Goal: Task Accomplishment & Management: Complete application form

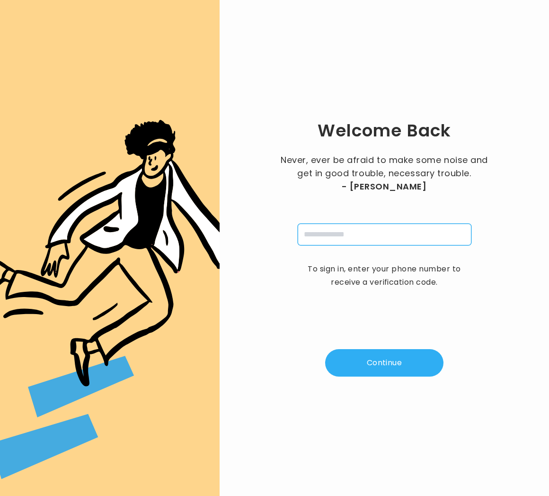
click at [393, 231] on input "tel" at bounding box center [385, 234] width 174 height 22
type input "**********"
click at [401, 372] on button "Continue" at bounding box center [384, 362] width 118 height 27
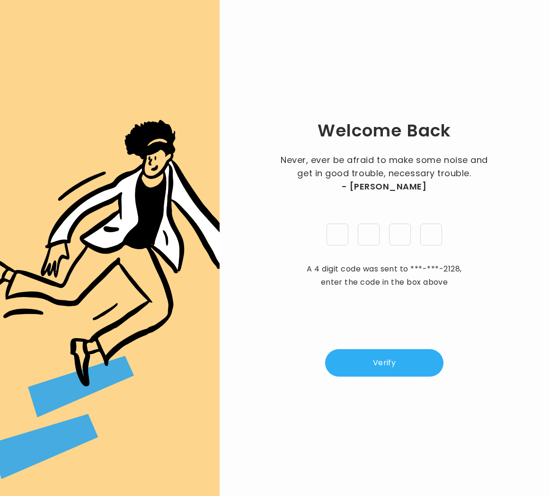
type input "*"
click at [425, 374] on button "Verify" at bounding box center [384, 362] width 118 height 27
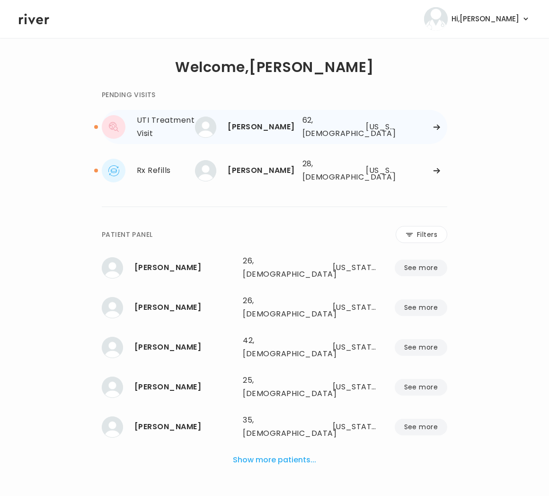
click at [266, 129] on div "[PERSON_NAME]" at bounding box center [261, 126] width 67 height 13
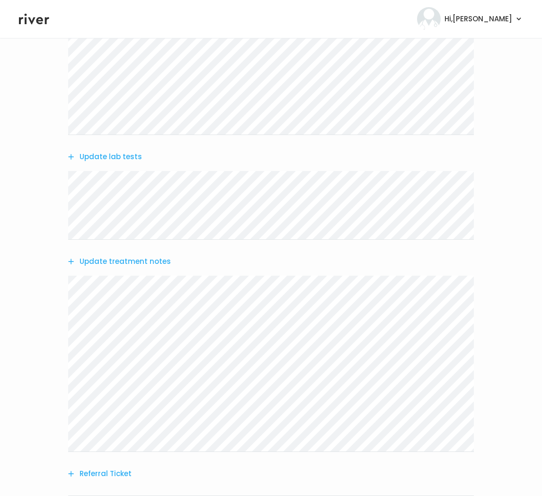
scroll to position [160, 0]
click at [123, 156] on button "Update lab tests" at bounding box center [105, 154] width 74 height 13
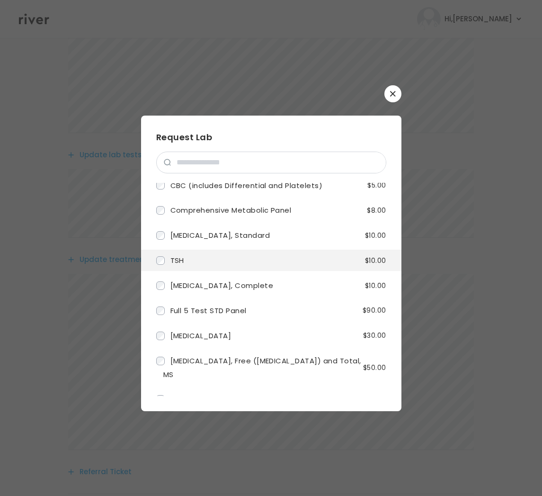
scroll to position [0, 0]
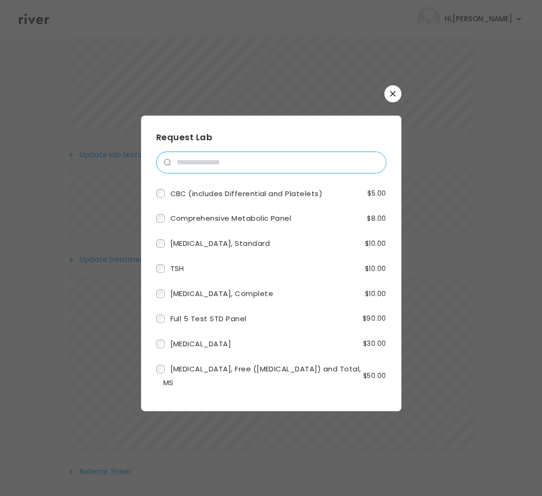
click at [201, 162] on input "search" at bounding box center [278, 162] width 215 height 21
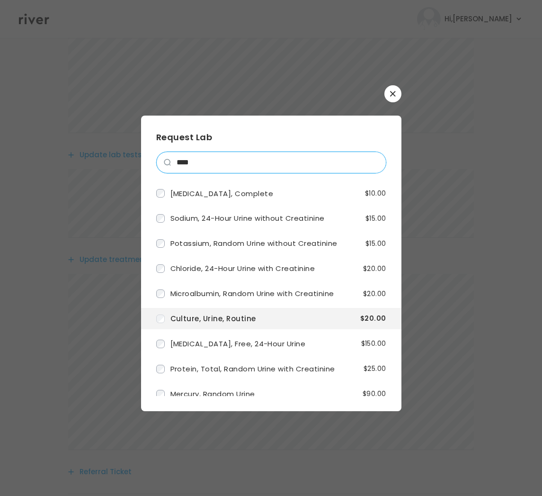
type input "****"
click at [395, 92] on icon "button" at bounding box center [393, 94] width 6 height 6
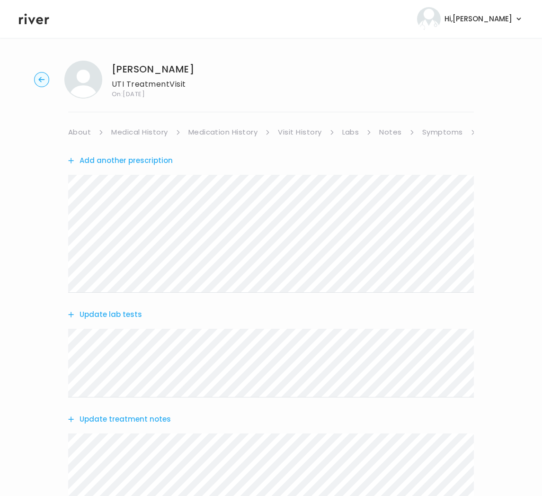
click at [138, 160] on button "Add another prescription" at bounding box center [120, 160] width 105 height 13
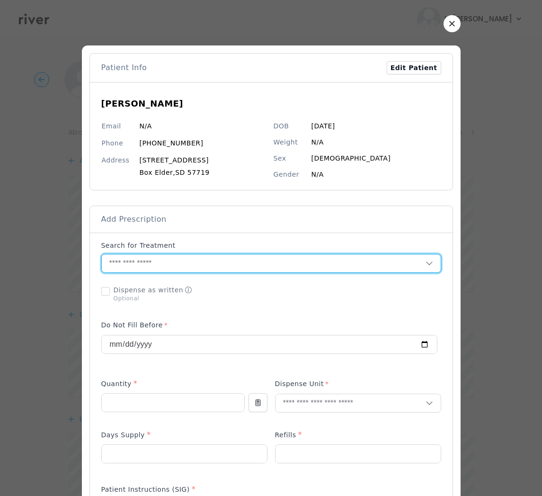
click at [167, 262] on input "text" at bounding box center [264, 263] width 324 height 18
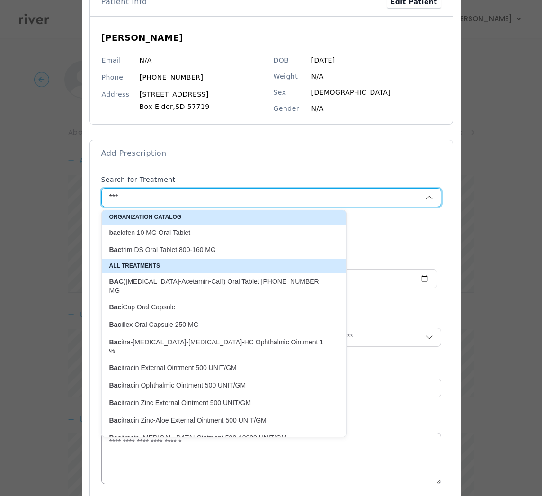
scroll to position [92, 0]
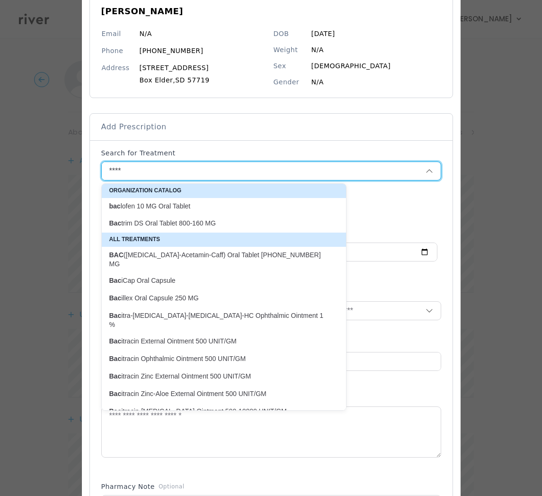
type input "*****"
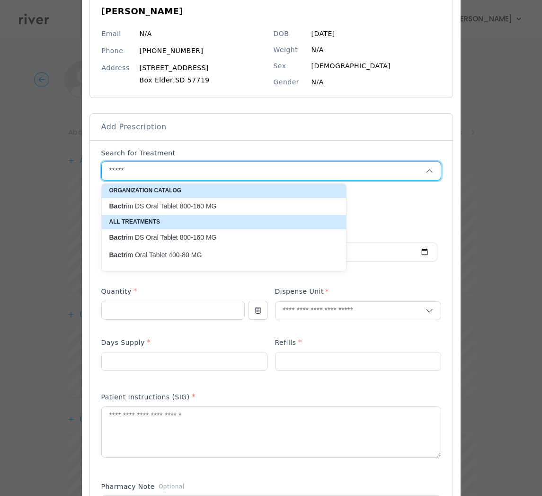
drag, startPoint x: 137, startPoint y: 170, endPoint x: 126, endPoint y: 170, distance: 10.4
click at [132, 170] on input "*****" at bounding box center [252, 171] width 301 height 18
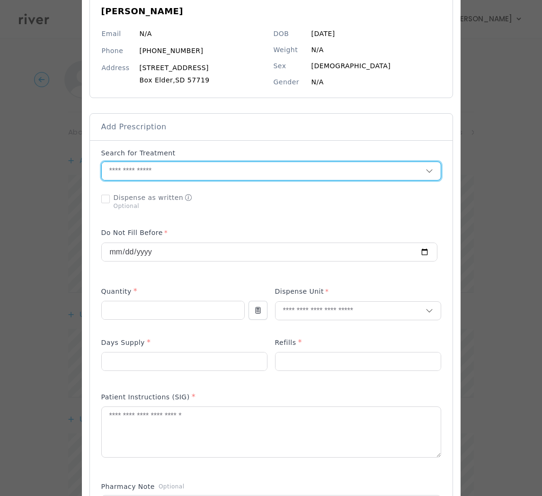
click at [125, 170] on input "text" at bounding box center [264, 171] width 324 height 18
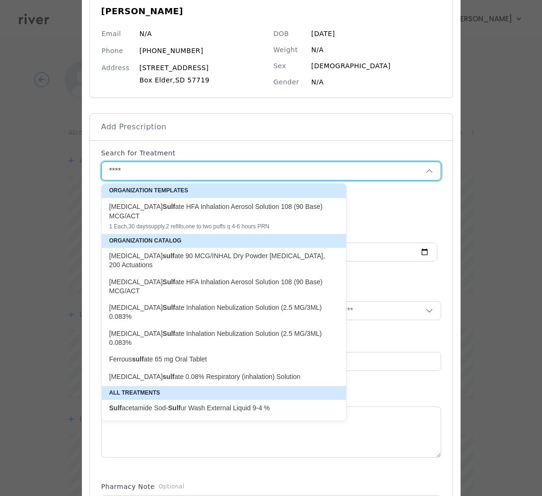
type input "*****"
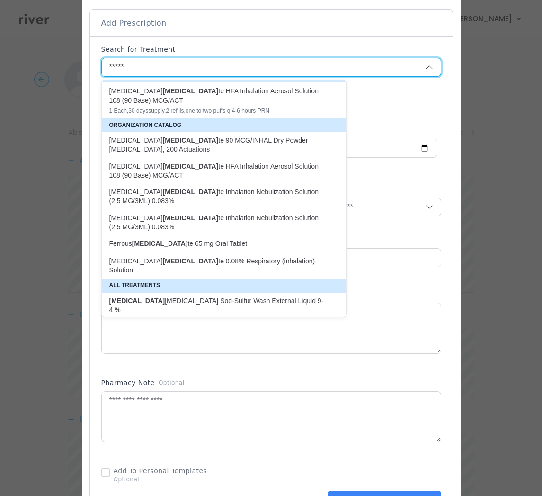
scroll to position [12, 0]
click at [410, 122] on div at bounding box center [269, 145] width 336 height 53
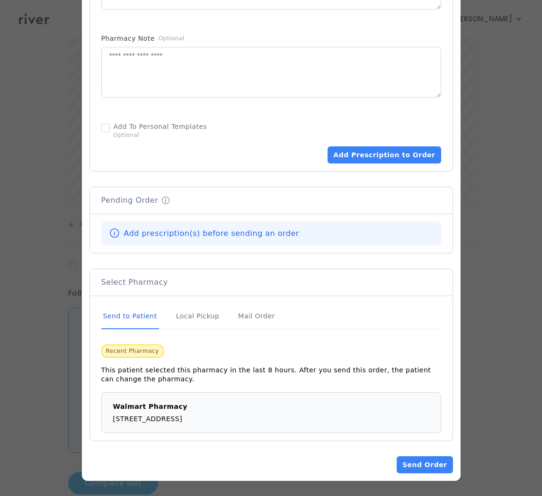
scroll to position [0, 0]
drag, startPoint x: 517, startPoint y: 86, endPoint x: 500, endPoint y: 91, distance: 17.8
click at [516, 86] on div at bounding box center [271, 248] width 542 height 496
drag, startPoint x: 496, startPoint y: 93, endPoint x: 484, endPoint y: 178, distance: 86.1
click at [484, 183] on div at bounding box center [271, 248] width 542 height 496
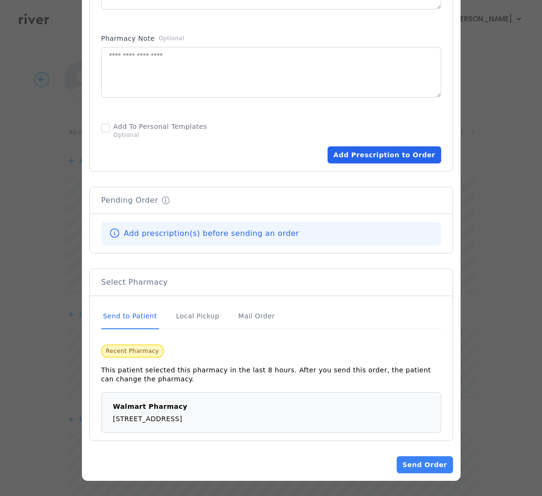
drag, startPoint x: 384, startPoint y: 40, endPoint x: 392, endPoint y: 155, distance: 115.3
drag, startPoint x: 474, startPoint y: 126, endPoint x: 500, endPoint y: 174, distance: 54.7
click at [496, 164] on div at bounding box center [271, 248] width 542 height 496
drag, startPoint x: 52, startPoint y: 259, endPoint x: 52, endPoint y: 246, distance: 12.3
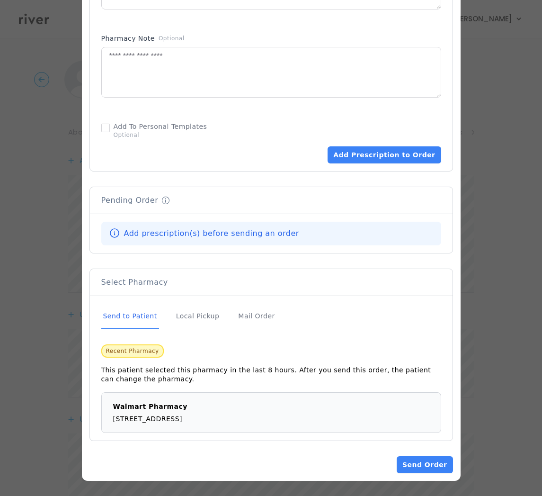
click at [53, 255] on div at bounding box center [271, 248] width 542 height 496
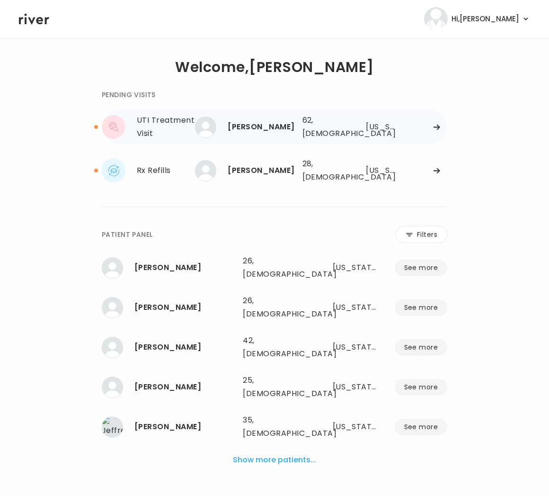
click at [222, 126] on div "Karen Cooper 62, Female See more" at bounding box center [248, 126] width 94 height 21
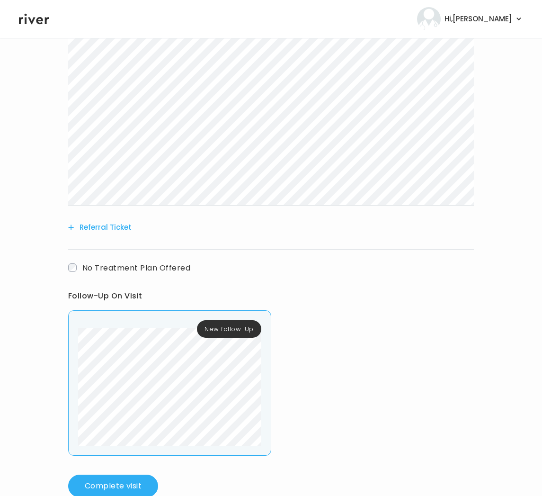
scroll to position [428, 0]
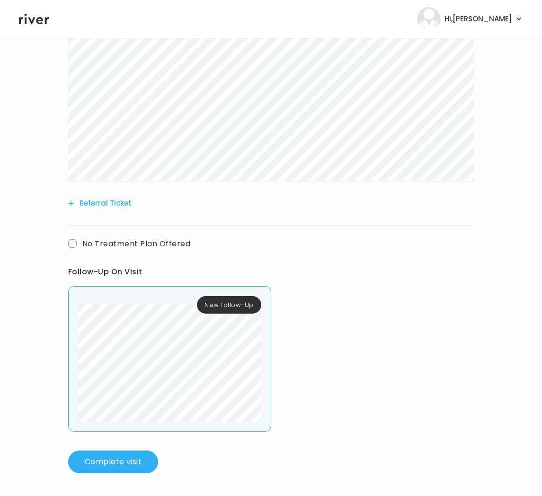
click at [69, 323] on div "New follow-Up" at bounding box center [169, 358] width 203 height 145
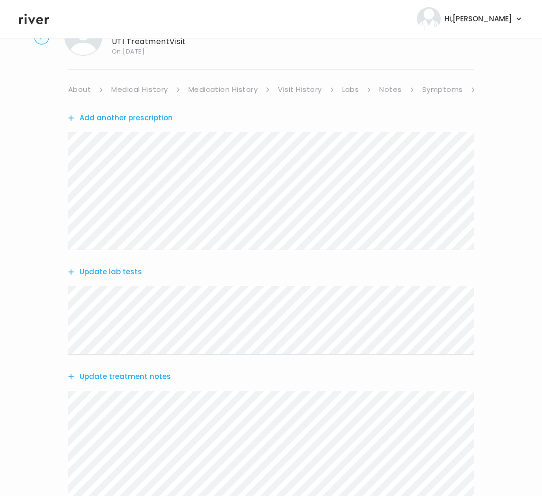
scroll to position [42, 0]
click at [130, 117] on button "Add another prescription" at bounding box center [120, 118] width 105 height 13
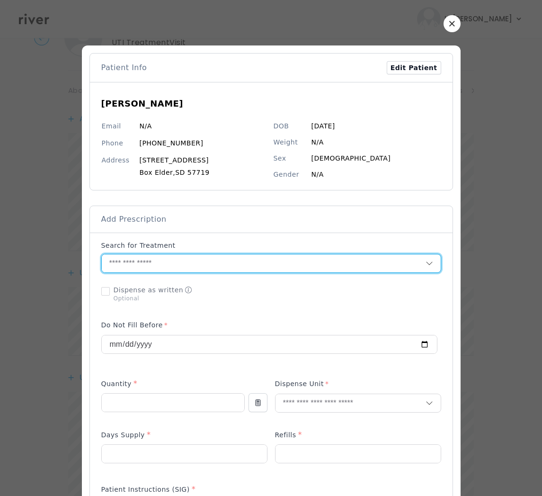
click at [152, 262] on input "text" at bounding box center [264, 263] width 324 height 18
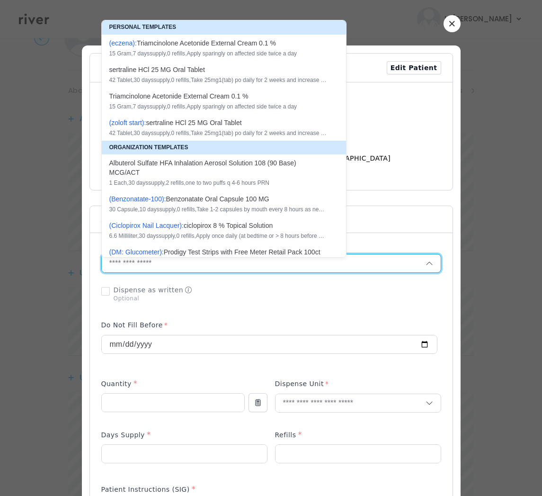
paste input "**********"
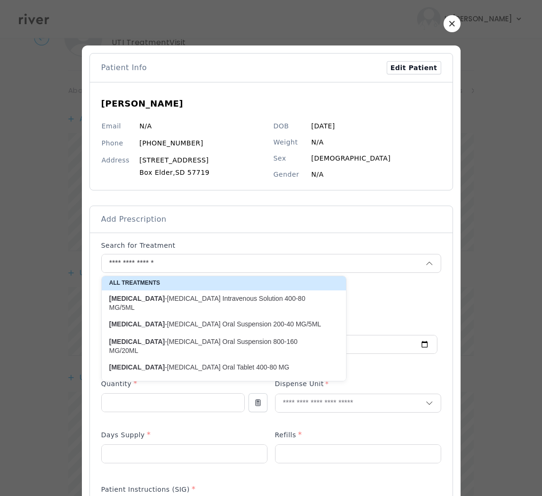
click at [150, 343] on strong "Sulfamethoxazole" at bounding box center [137, 342] width 56 height 8
type input "**********"
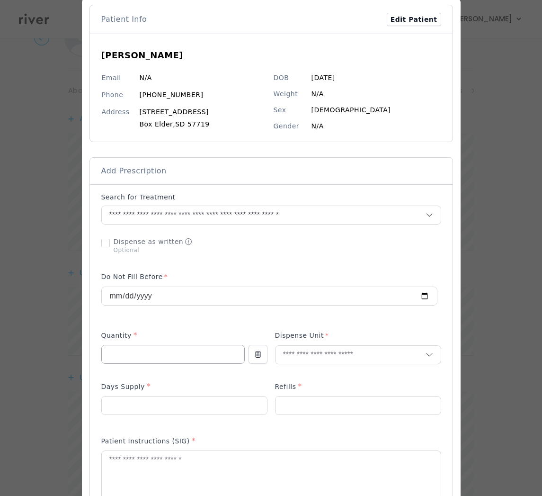
scroll to position [50, 0]
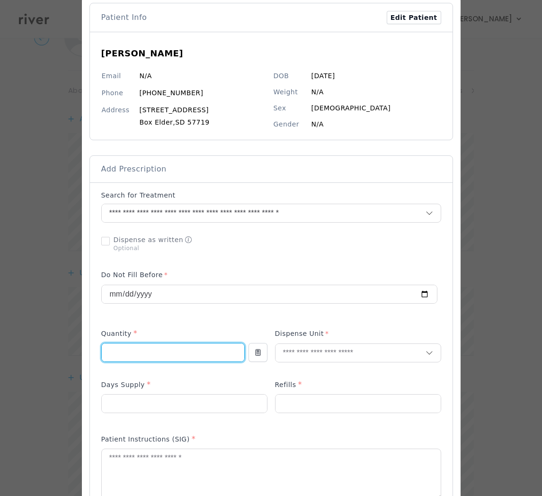
click at [140, 349] on input "number" at bounding box center [173, 352] width 143 height 18
type input "*"
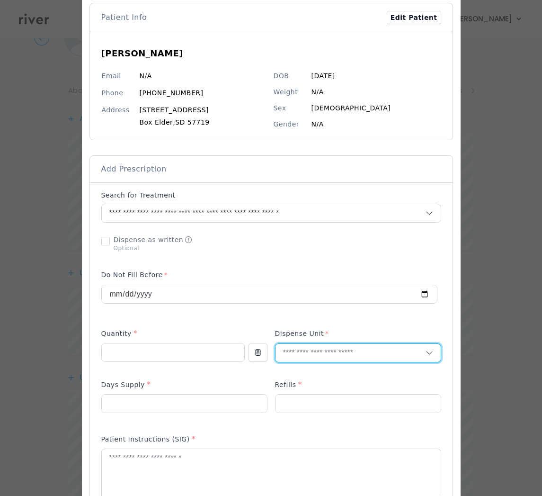
click at [325, 358] on input "text" at bounding box center [351, 353] width 150 height 18
type input "**"
click at [345, 370] on p "Tablet" at bounding box center [358, 373] width 139 height 14
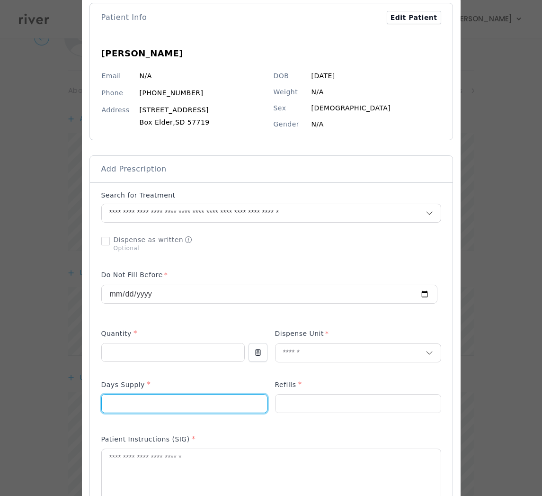
click at [145, 408] on input "number" at bounding box center [184, 403] width 165 height 18
type input "*"
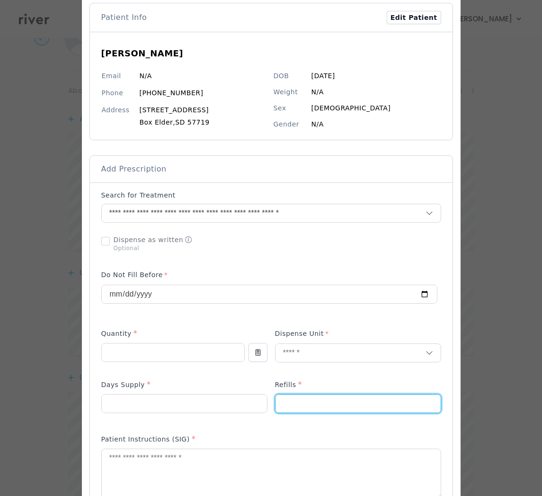
click at [314, 401] on input "number" at bounding box center [358, 403] width 165 height 18
type input "*"
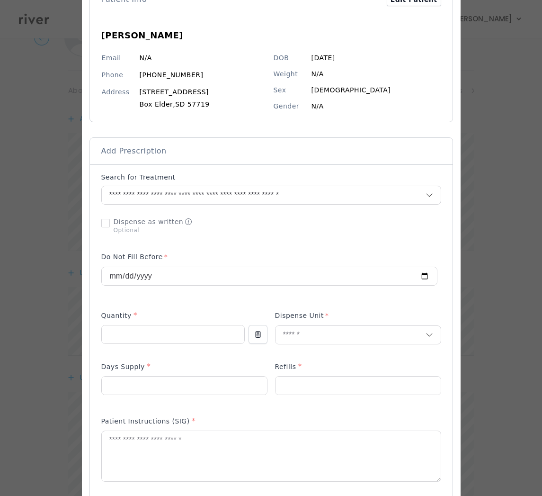
scroll to position [83, 0]
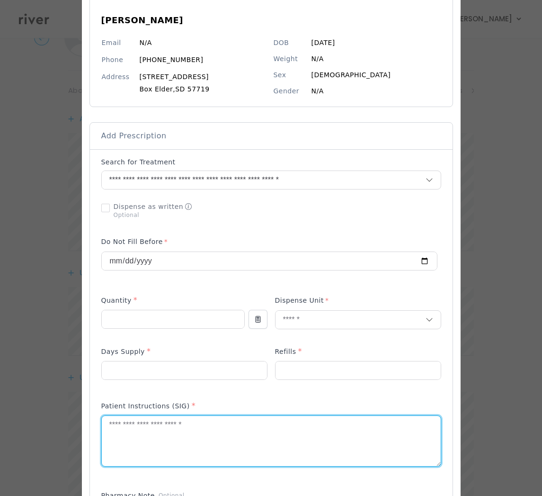
click at [140, 438] on textarea at bounding box center [271, 441] width 339 height 50
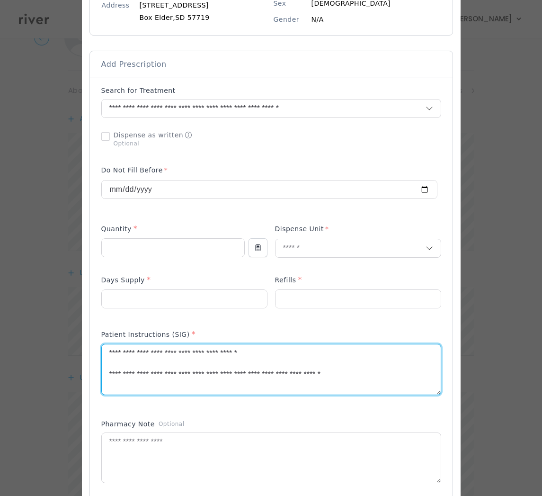
scroll to position [367, 0]
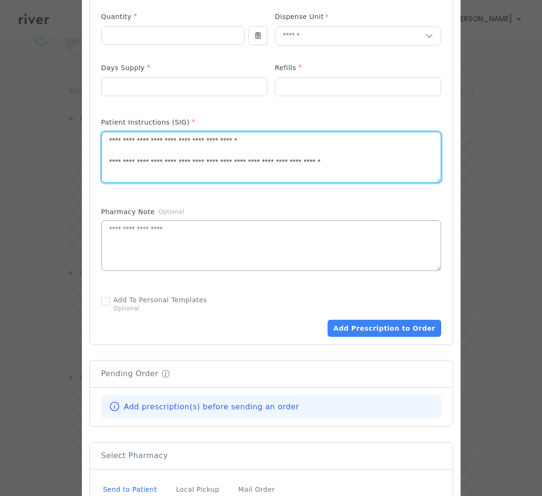
type textarea "**********"
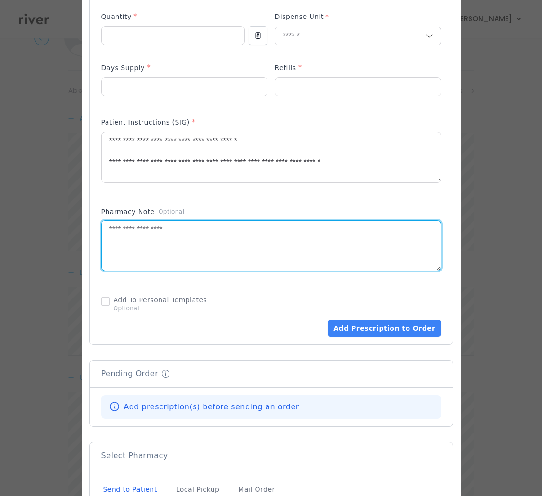
click at [271, 268] on textarea at bounding box center [271, 246] width 339 height 50
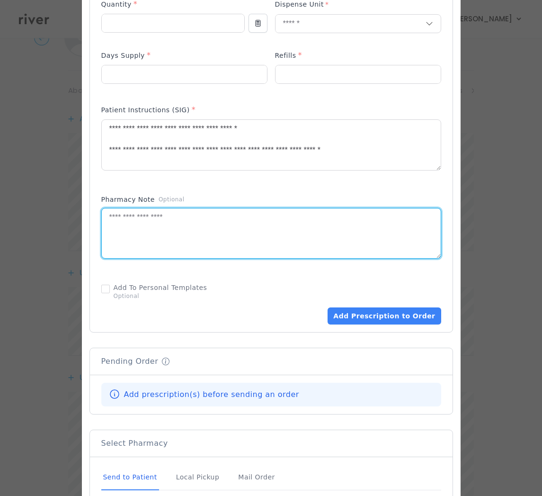
scroll to position [393, 0]
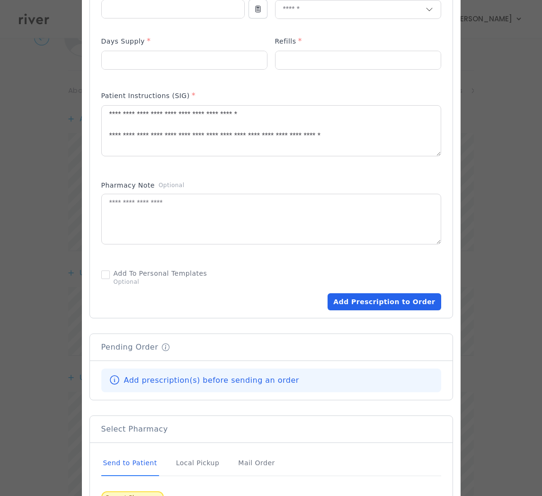
click at [389, 304] on button "Add Prescription to Order" at bounding box center [384, 301] width 113 height 17
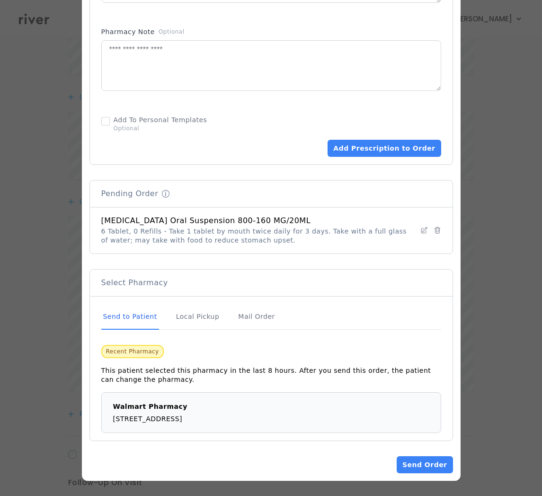
scroll to position [218, 0]
click at [426, 466] on button "Send Order" at bounding box center [425, 464] width 56 height 17
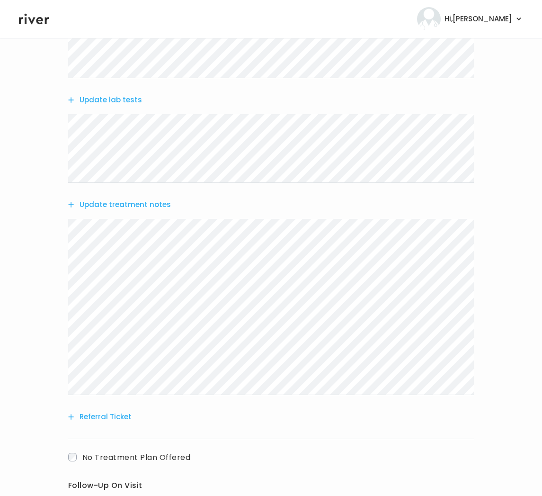
scroll to position [446, 0]
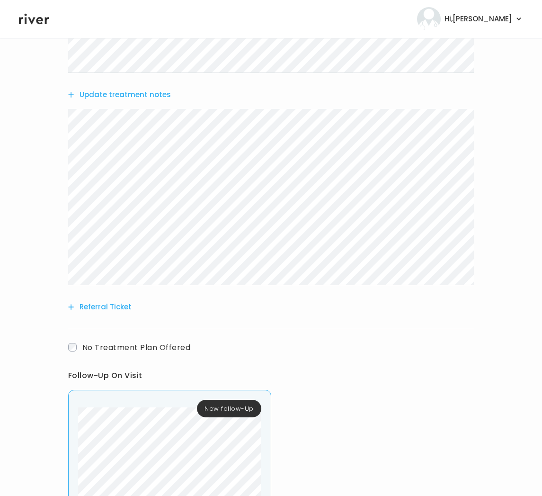
click at [102, 96] on button "Update treatment notes" at bounding box center [119, 94] width 103 height 13
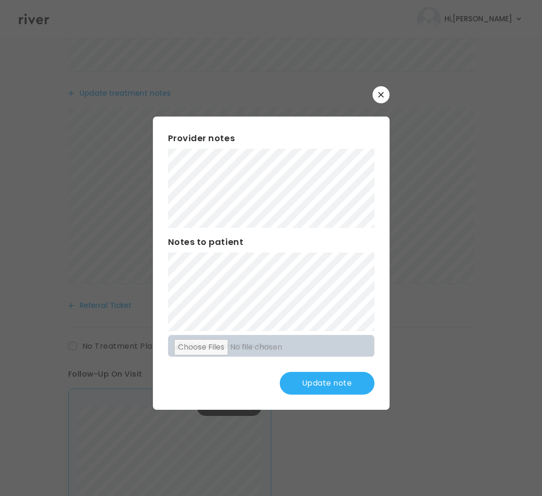
scroll to position [449, 0]
click at [317, 386] on button "Update note" at bounding box center [327, 383] width 95 height 23
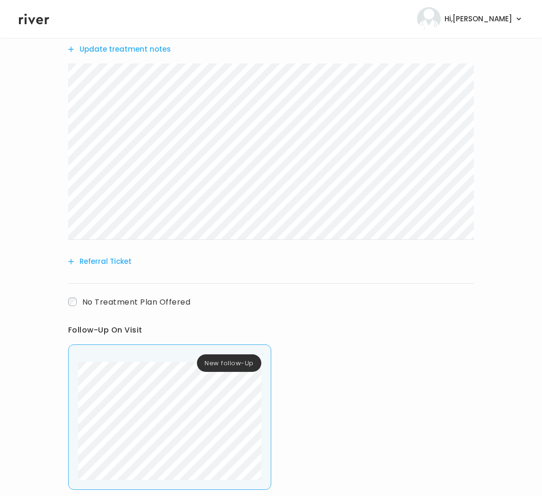
scroll to position [549, 0]
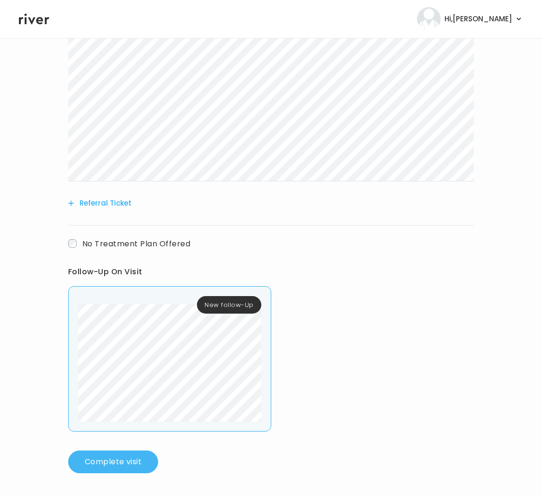
click at [99, 466] on button "Complete visit" at bounding box center [113, 461] width 90 height 23
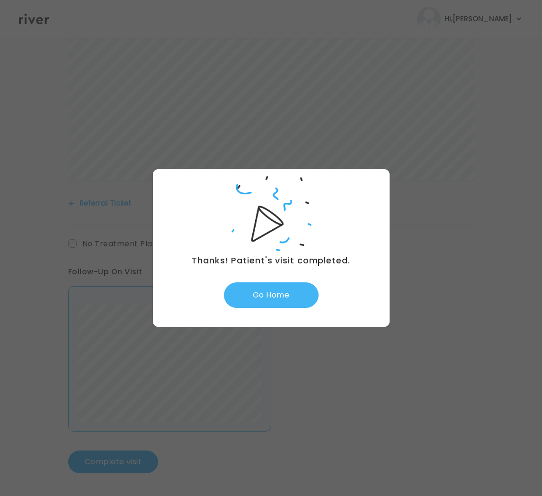
click at [268, 303] on button "Go Home" at bounding box center [271, 295] width 95 height 26
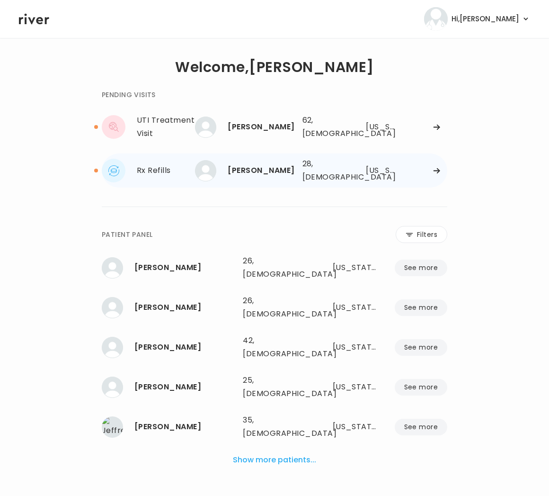
click at [164, 173] on div "Rx Refills [PERSON_NAME]" at bounding box center [151, 171] width 99 height 24
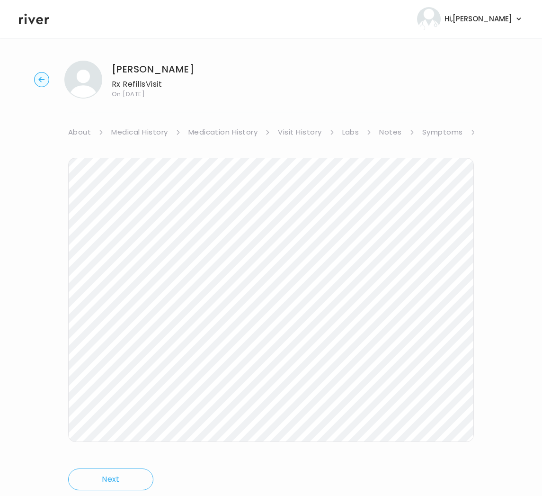
scroll to position [4, 0]
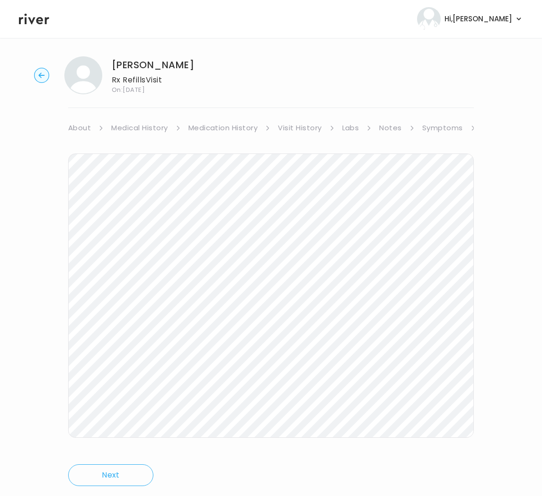
click at [302, 127] on link "Visit History" at bounding box center [300, 127] width 44 height 13
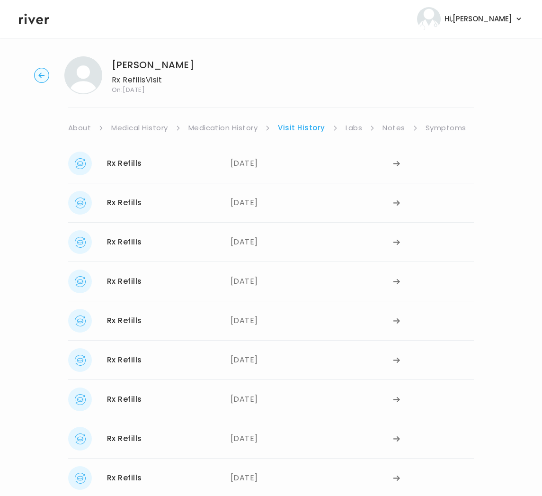
click at [447, 128] on link "Symptoms" at bounding box center [446, 127] width 41 height 13
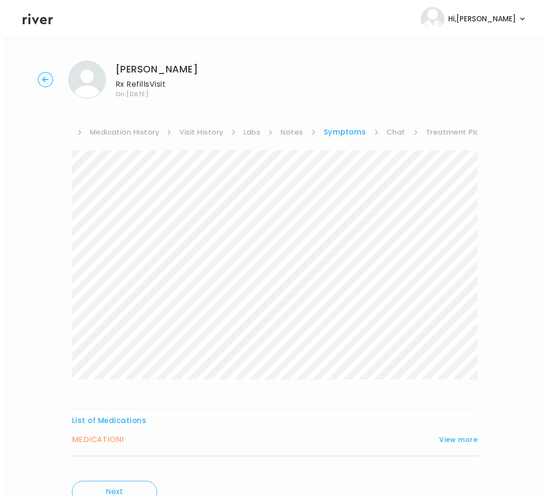
scroll to position [0, 105]
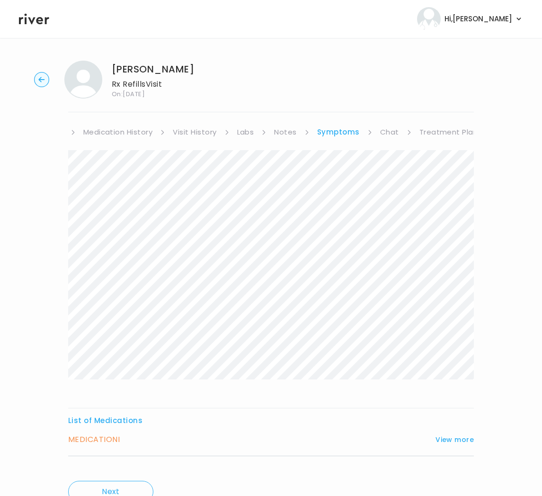
click at [447, 131] on link "Treatment Plan" at bounding box center [449, 131] width 59 height 13
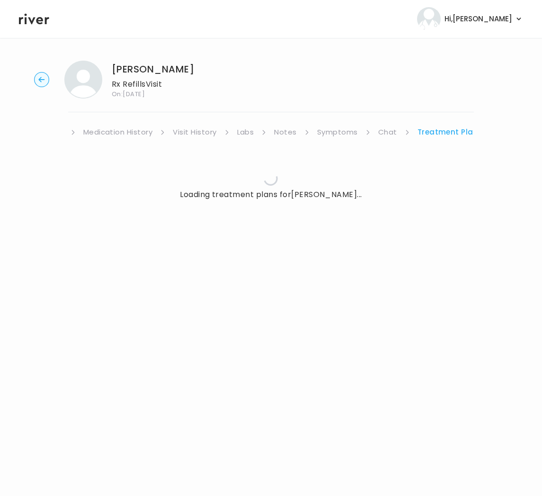
scroll to position [0, 98]
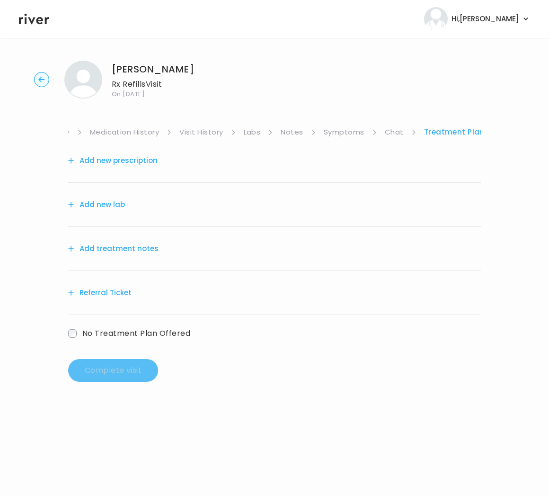
click at [145, 248] on button "Add treatment notes" at bounding box center [113, 248] width 90 height 13
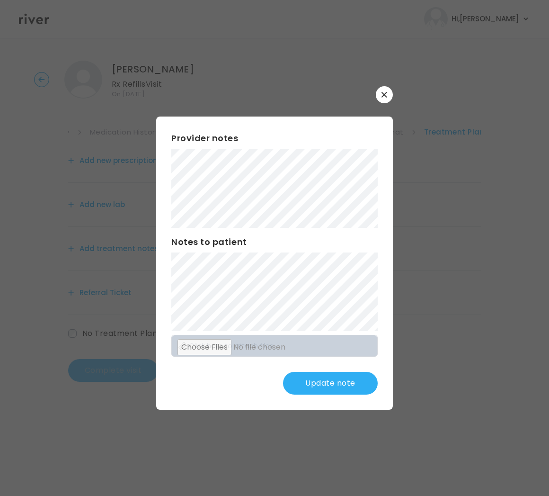
click at [340, 380] on button "Update note" at bounding box center [330, 383] width 95 height 23
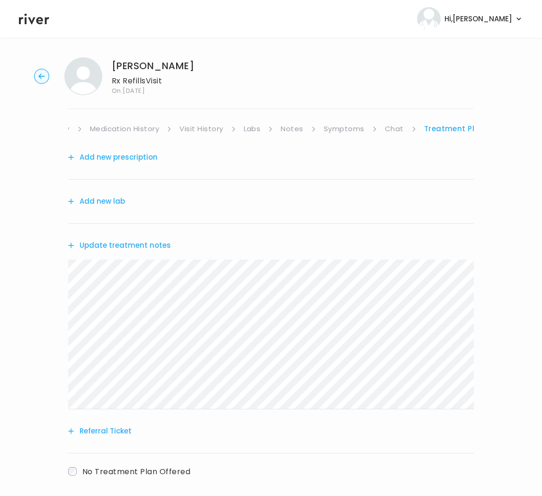
scroll to position [4, 0]
click at [91, 201] on button "Add new lab" at bounding box center [96, 200] width 57 height 13
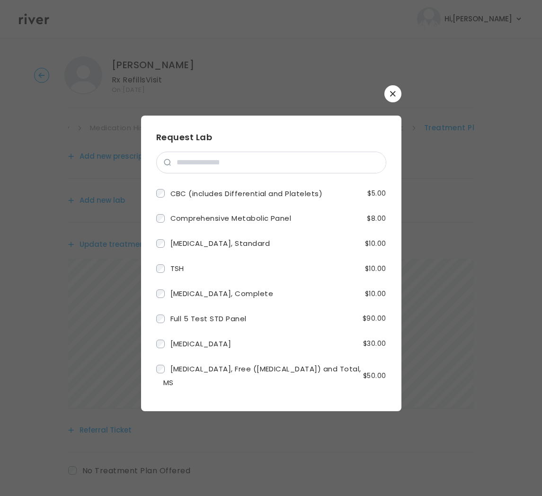
click at [392, 91] on icon "button" at bounding box center [393, 94] width 6 height 6
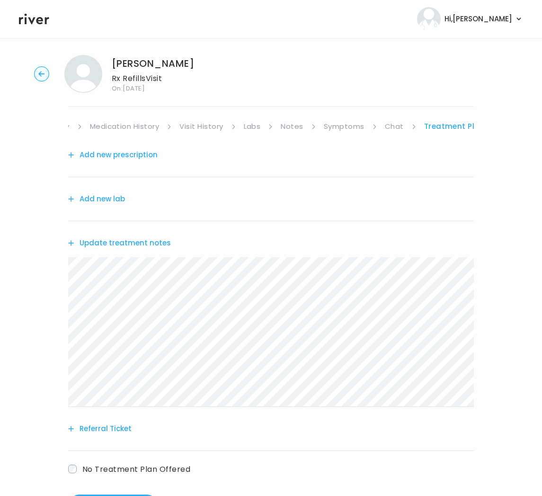
scroll to position [6, 0]
click at [143, 152] on button "Add new prescription" at bounding box center [112, 154] width 89 height 13
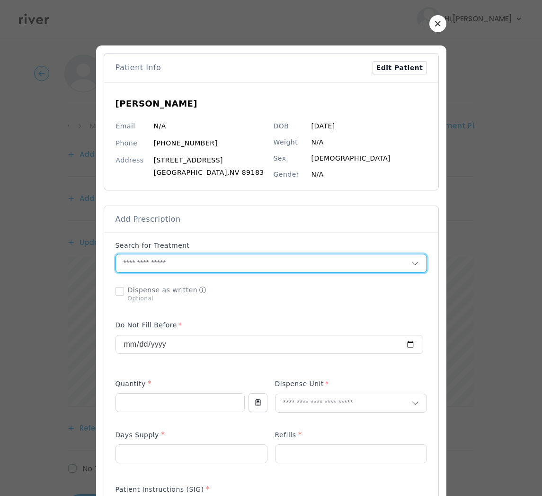
click at [194, 266] on input "text" at bounding box center [263, 263] width 295 height 18
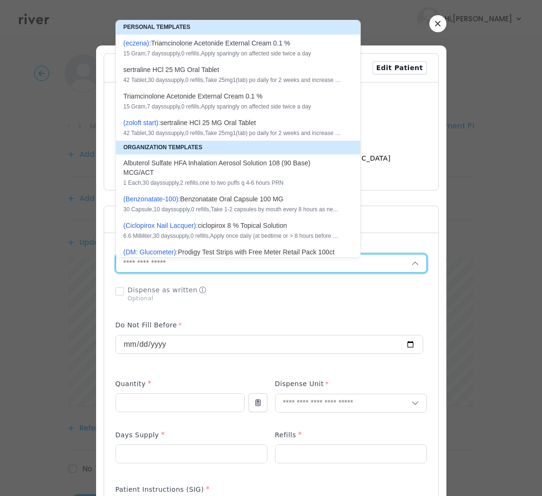
paste input "**********"
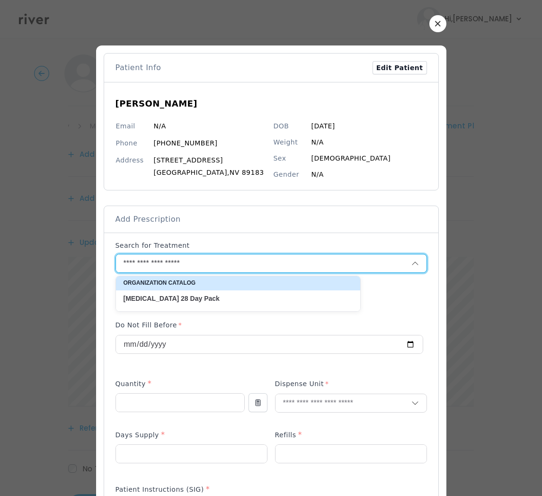
type input "**********"
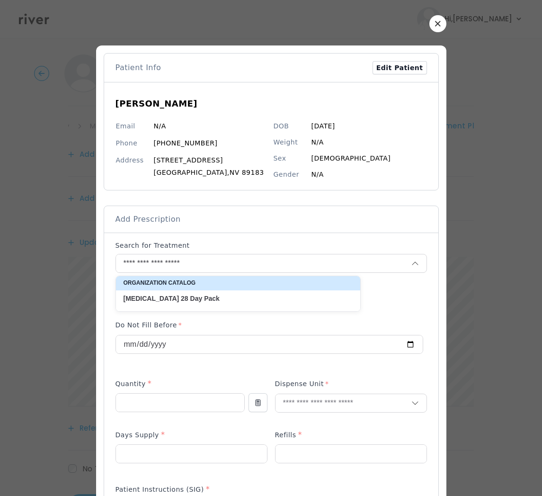
drag, startPoint x: 168, startPoint y: 298, endPoint x: 207, endPoint y: 304, distance: 40.2
click at [204, 298] on strong "Day" at bounding box center [212, 299] width 16 height 8
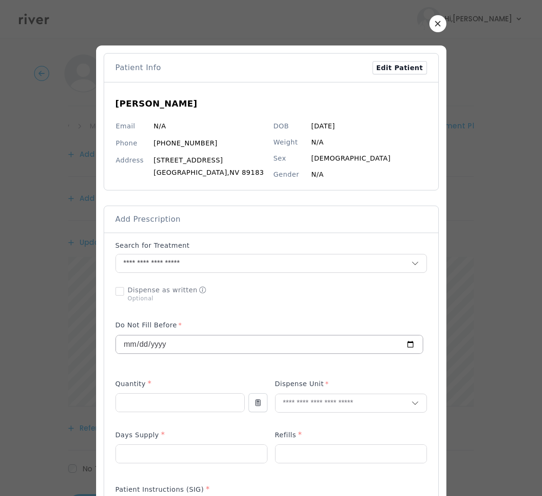
scroll to position [2, 0]
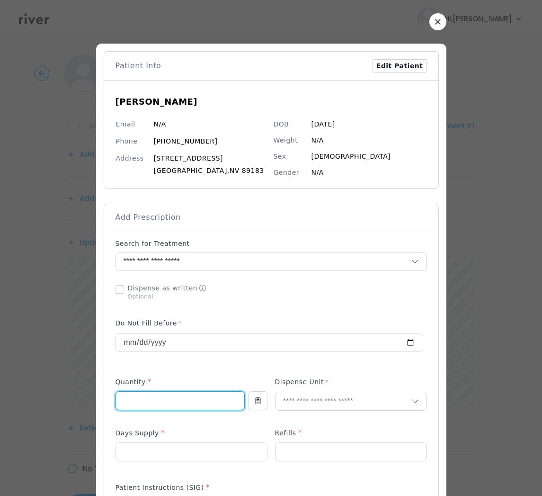
click at [132, 401] on input "number" at bounding box center [180, 401] width 128 height 18
drag, startPoint x: 138, startPoint y: 409, endPoint x: 96, endPoint y: 387, distance: 47.4
click at [91, 401] on div "​" at bounding box center [271, 491] width 542 height 986
type input "*"
click at [322, 387] on div "Dispense Unit" at bounding box center [351, 398] width 152 height 45
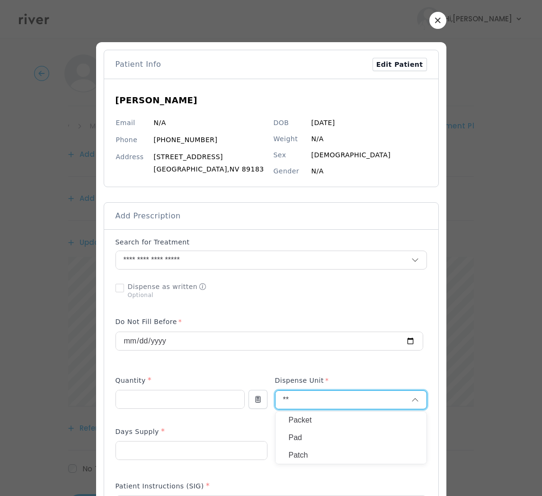
scroll to position [4, 0]
type input "**"
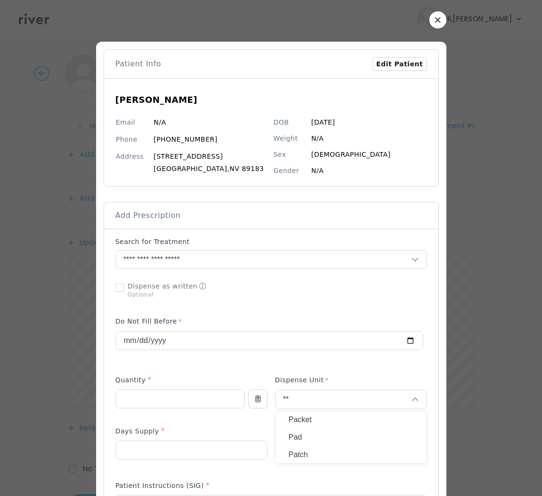
drag, startPoint x: 306, startPoint y: 424, endPoint x: 334, endPoint y: 414, distance: 30.1
click at [307, 423] on p "Packet" at bounding box center [351, 420] width 125 height 14
click at [167, 455] on input "number" at bounding box center [191, 450] width 151 height 18
type input "**"
drag, startPoint x: 311, startPoint y: 449, endPoint x: 528, endPoint y: 411, distance: 220.6
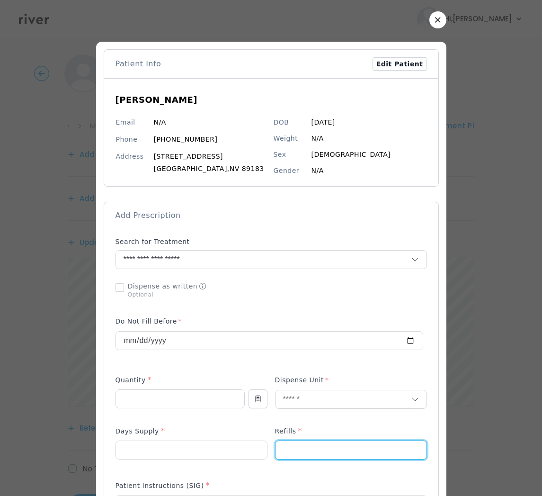
click at [316, 448] on input "number" at bounding box center [351, 450] width 151 height 18
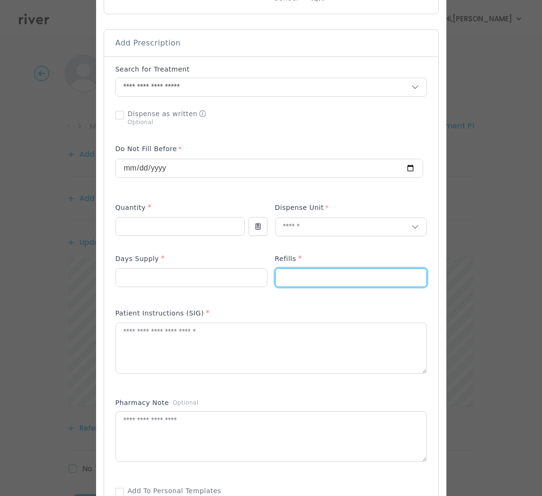
scroll to position [176, 0]
type input "*"
click at [347, 358] on textarea at bounding box center [271, 348] width 311 height 50
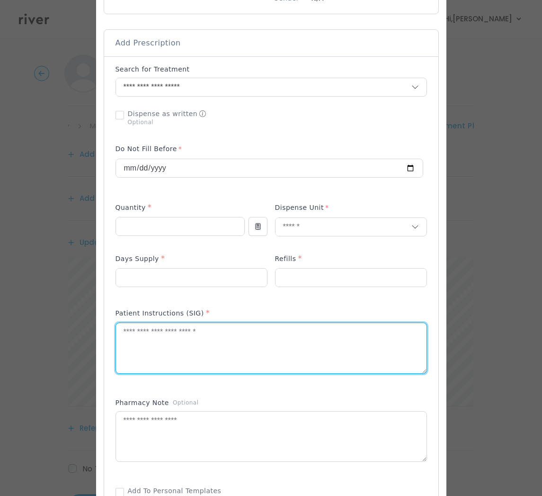
click at [347, 358] on textarea at bounding box center [271, 348] width 311 height 50
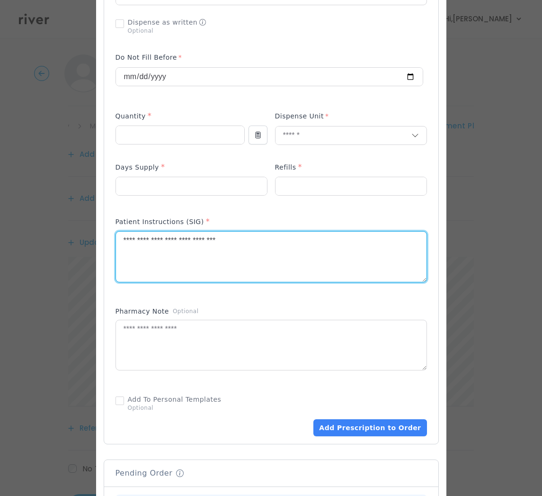
scroll to position [491, 0]
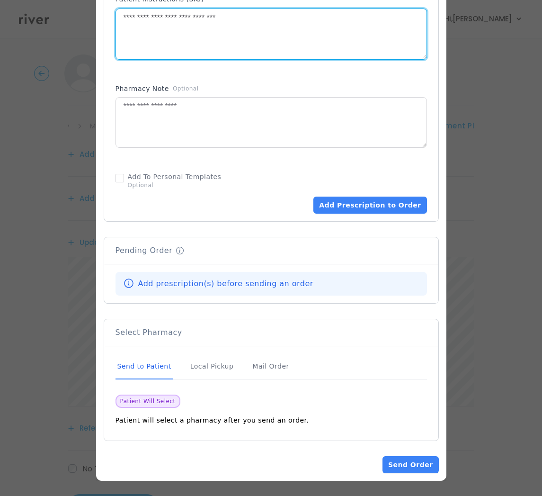
type textarea "**********"
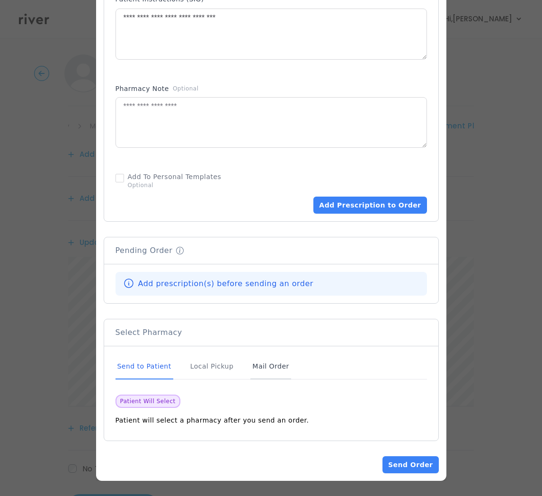
click at [261, 374] on div "Mail Order" at bounding box center [270, 367] width 40 height 26
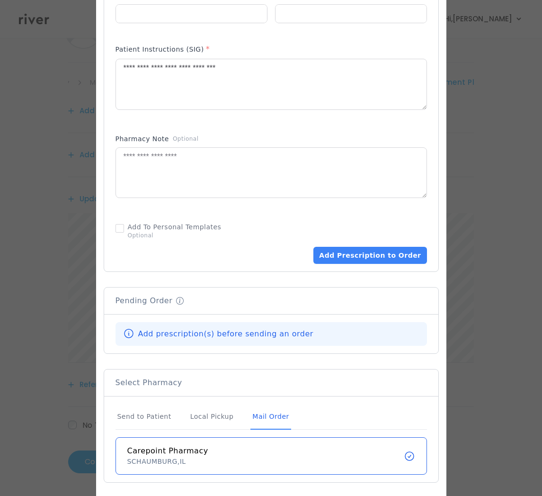
scroll to position [482, 0]
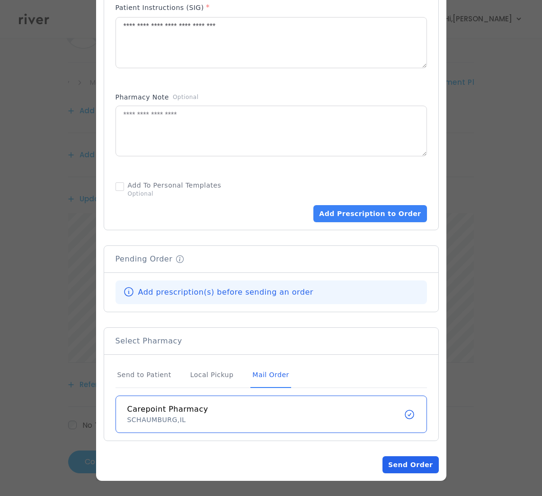
drag, startPoint x: 418, startPoint y: 465, endPoint x: 426, endPoint y: 456, distance: 12.1
click at [418, 463] on button "Send Order" at bounding box center [411, 464] width 56 height 17
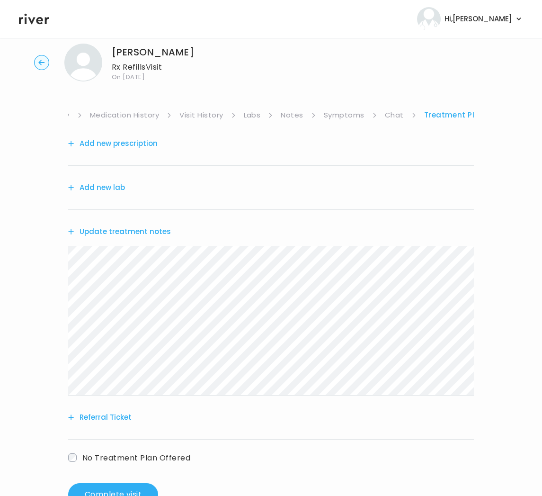
scroll to position [50, 0]
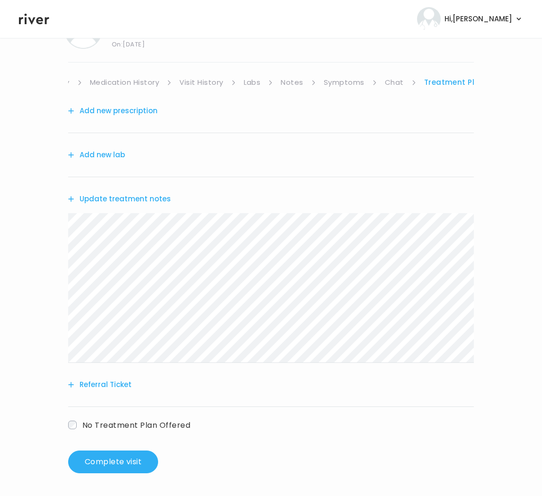
click at [131, 107] on button "Add new prescription" at bounding box center [112, 110] width 89 height 13
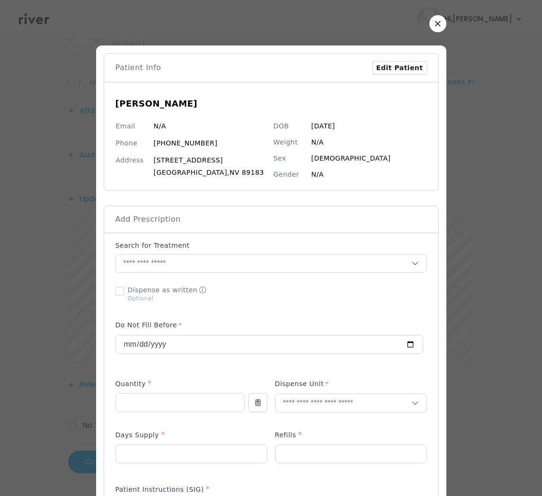
click at [433, 14] on div at bounding box center [271, 248] width 542 height 496
click at [437, 22] on button "button" at bounding box center [437, 23] width 17 height 17
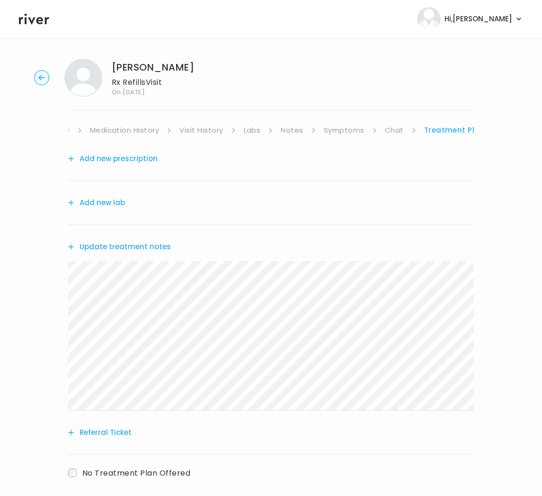
scroll to position [0, 0]
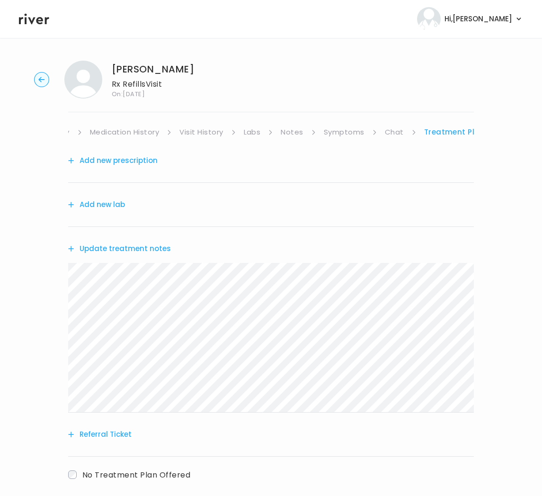
click at [135, 163] on button "Add new prescription" at bounding box center [112, 160] width 89 height 13
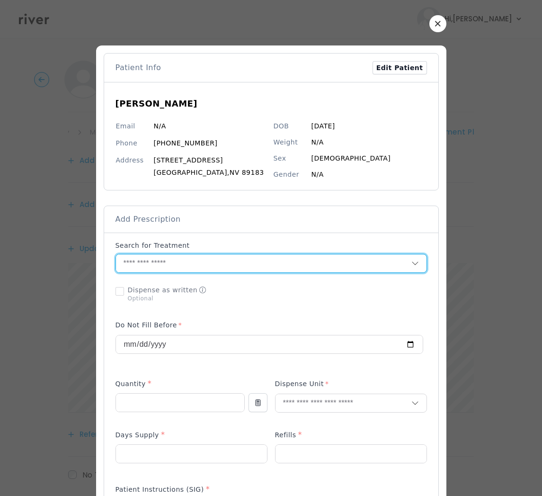
click at [214, 256] on input "text" at bounding box center [263, 263] width 295 height 18
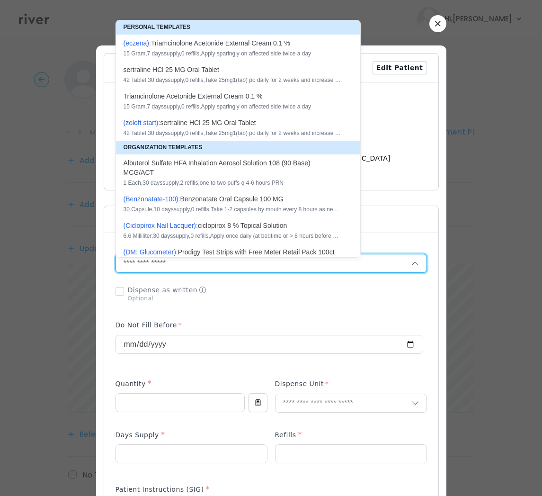
paste input "**********"
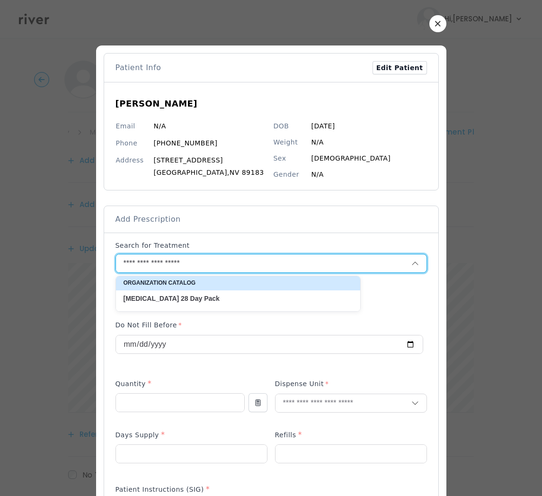
type input "**********"
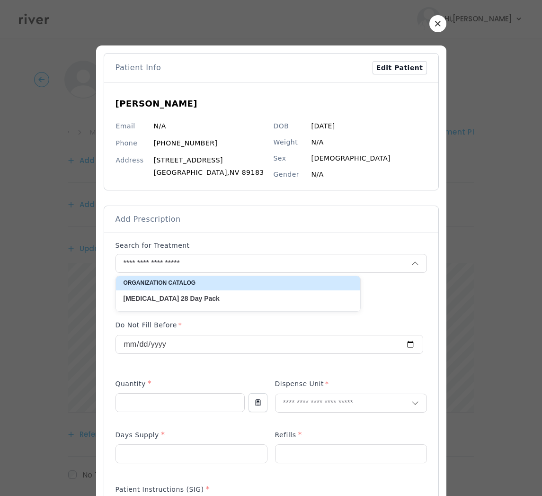
click at [193, 296] on p "Isibloom 28 Day Pack" at bounding box center [233, 298] width 218 height 9
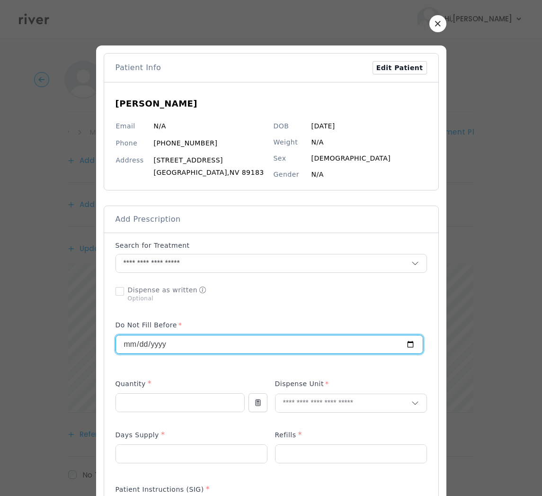
click at [159, 348] on input "**********" at bounding box center [269, 344] width 307 height 18
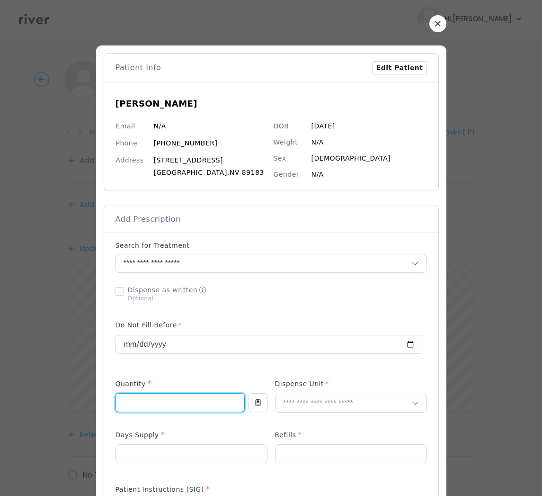
click at [125, 402] on input "number" at bounding box center [180, 402] width 128 height 18
type input "*"
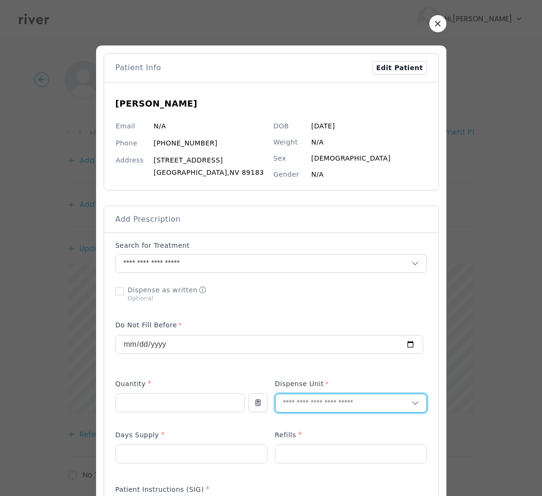
click at [312, 403] on input "text" at bounding box center [344, 403] width 136 height 18
type input "**"
click at [293, 425] on p "Packet" at bounding box center [351, 424] width 125 height 14
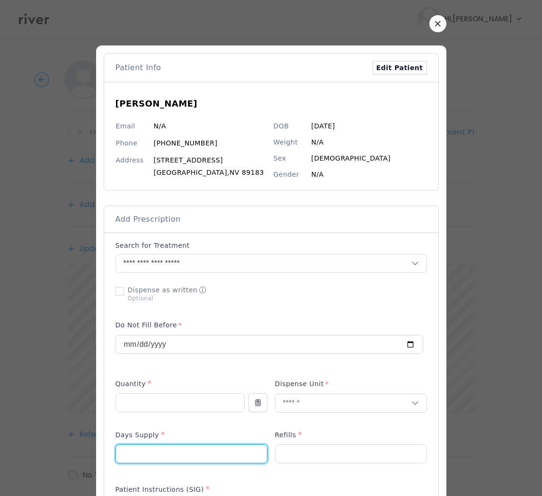
drag, startPoint x: 181, startPoint y: 450, endPoint x: 189, endPoint y: 446, distance: 9.3
click at [181, 450] on input "number" at bounding box center [191, 454] width 151 height 18
type input "**"
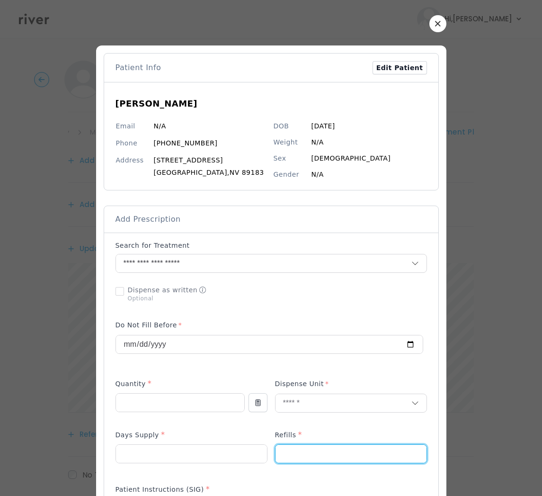
click at [298, 455] on input "number" at bounding box center [351, 454] width 151 height 18
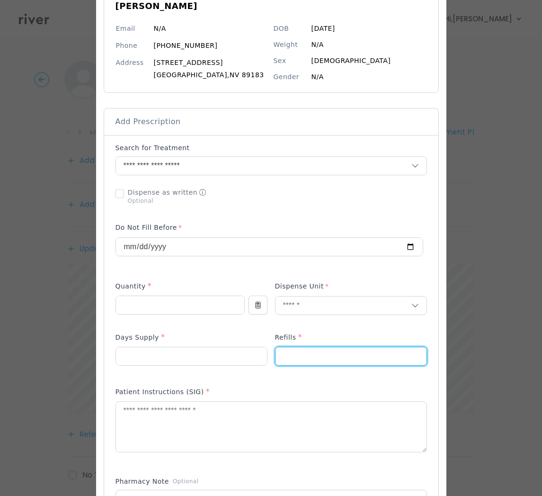
scroll to position [99, 0]
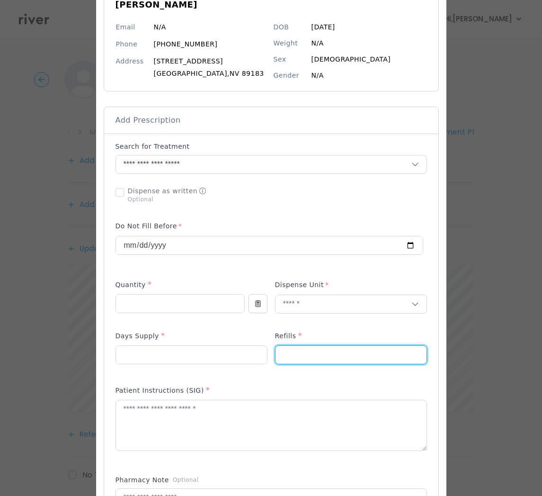
type input "*"
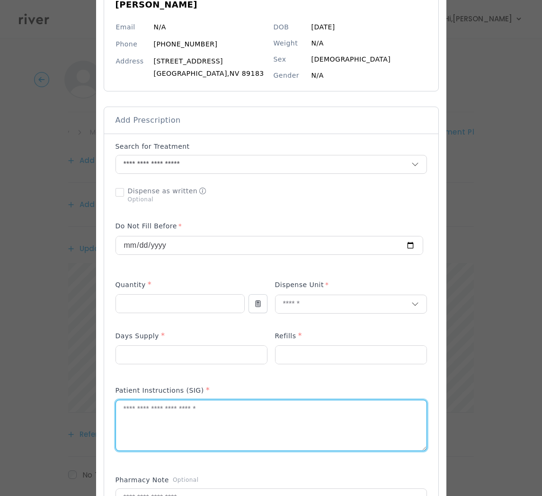
drag, startPoint x: 192, startPoint y: 421, endPoint x: 195, endPoint y: 414, distance: 8.1
click at [195, 414] on textarea at bounding box center [271, 425] width 311 height 50
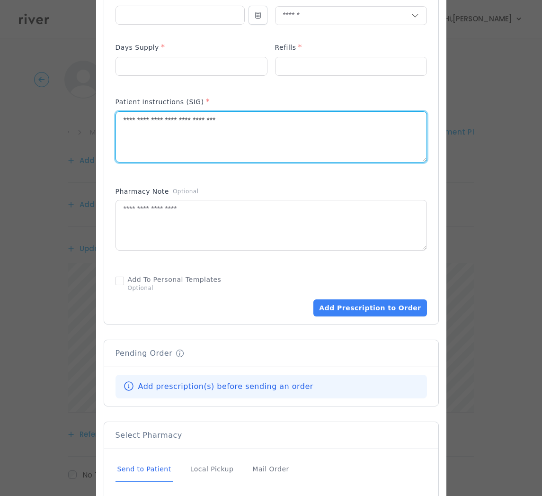
scroll to position [437, 0]
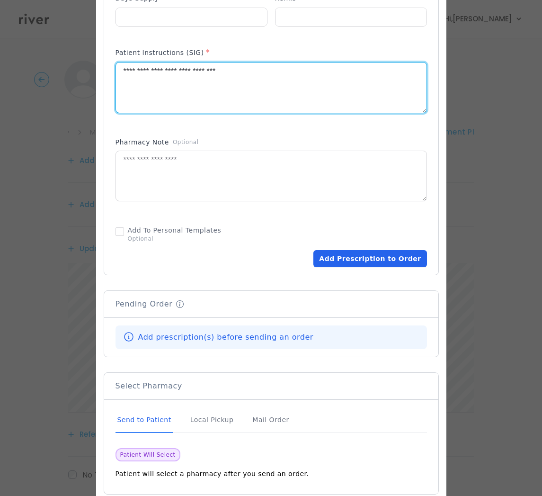
type textarea "**********"
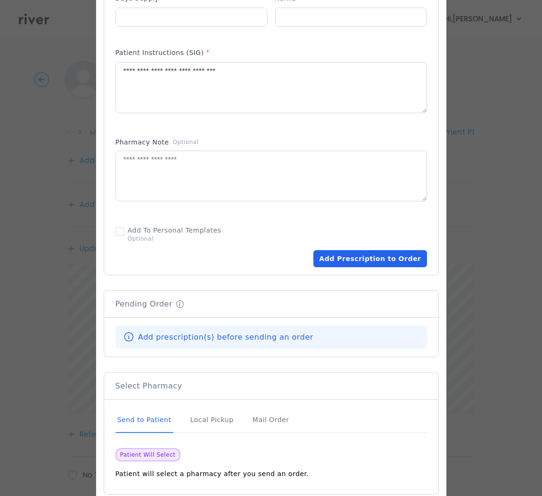
click at [375, 258] on button "Add Prescription to Order" at bounding box center [369, 258] width 113 height 17
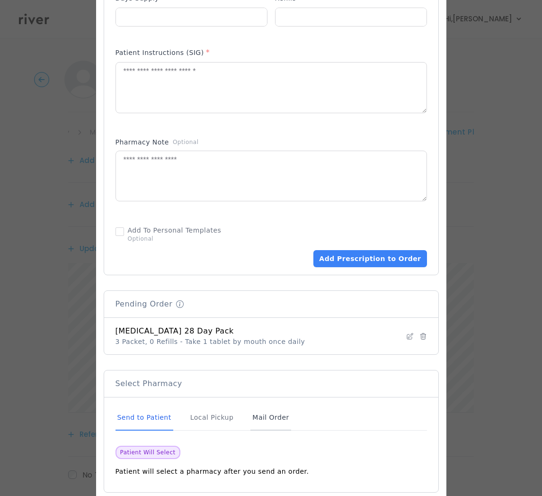
click at [259, 418] on div "Mail Order" at bounding box center [270, 418] width 40 height 26
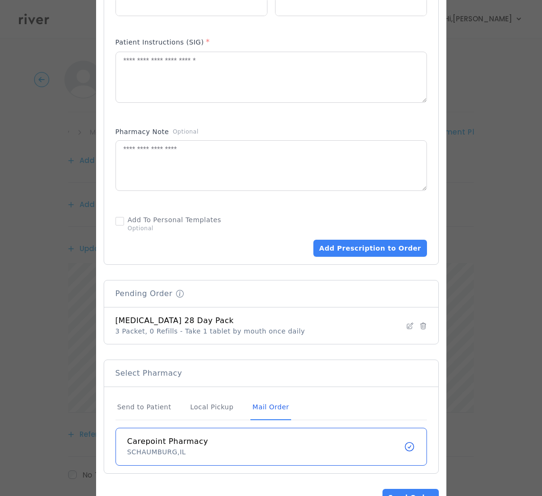
scroll to position [480, 0]
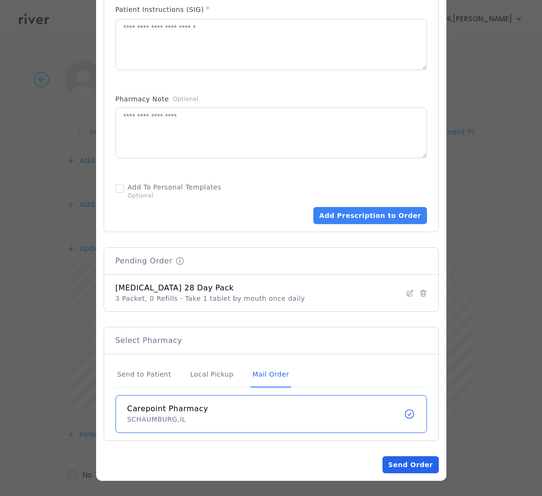
click at [408, 466] on button "Send Order" at bounding box center [411, 464] width 56 height 17
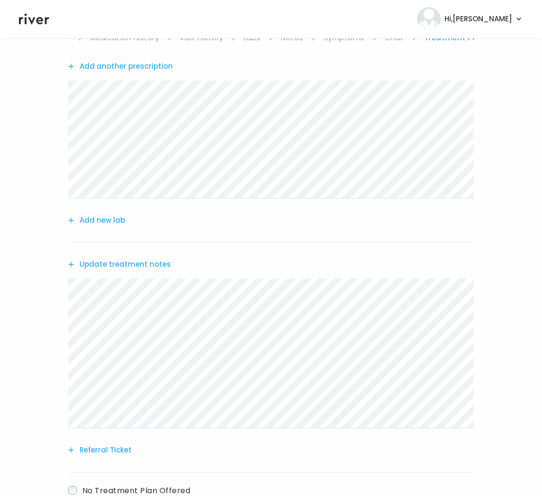
scroll to position [160, 0]
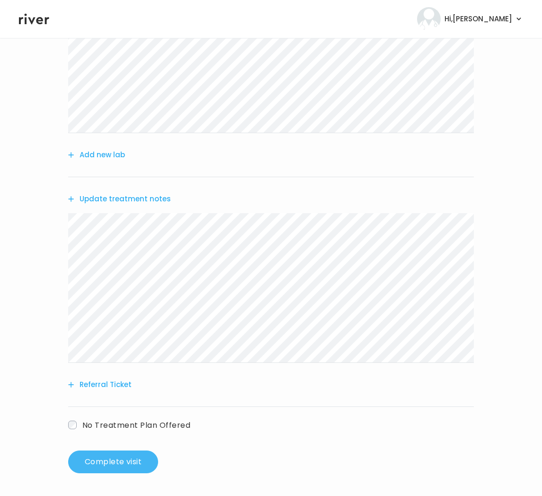
click at [132, 457] on button "Complete visit" at bounding box center [113, 461] width 90 height 23
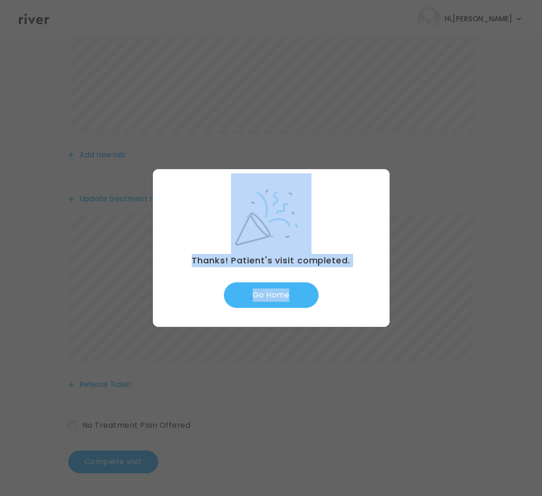
drag, startPoint x: 265, startPoint y: 327, endPoint x: 276, endPoint y: 305, distance: 23.9
click at [272, 313] on div "​ Thanks! Patient's visit completed. Go Home" at bounding box center [271, 248] width 542 height 496
click at [277, 301] on button "Go Home" at bounding box center [271, 295] width 95 height 26
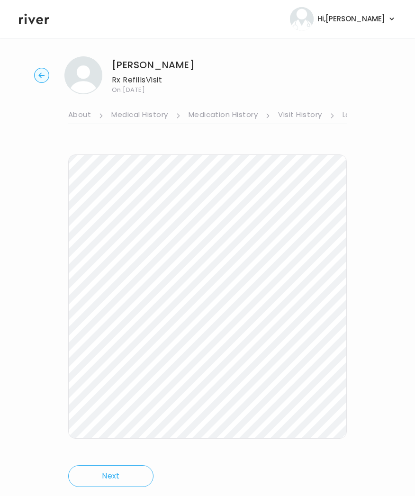
scroll to position [31, 0]
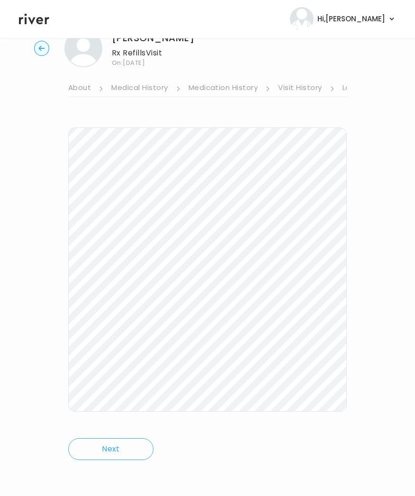
click at [228, 90] on link "Medication History" at bounding box center [223, 88] width 70 height 15
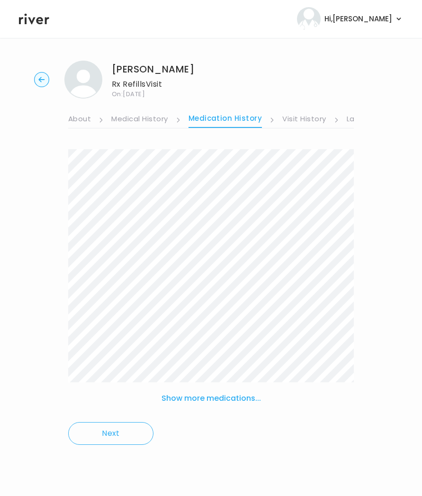
click at [302, 118] on link "Visit History" at bounding box center [304, 119] width 44 height 15
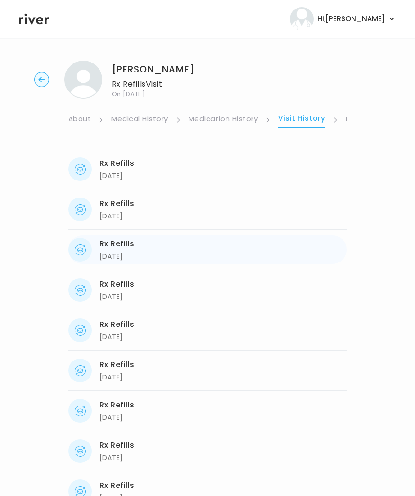
click at [125, 244] on div "Rx Refills" at bounding box center [116, 243] width 35 height 13
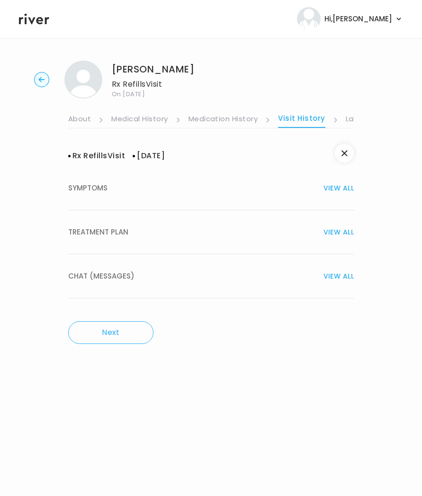
click at [125, 224] on button "TREATMENT PLAN VIEW ALL" at bounding box center [211, 232] width 286 height 44
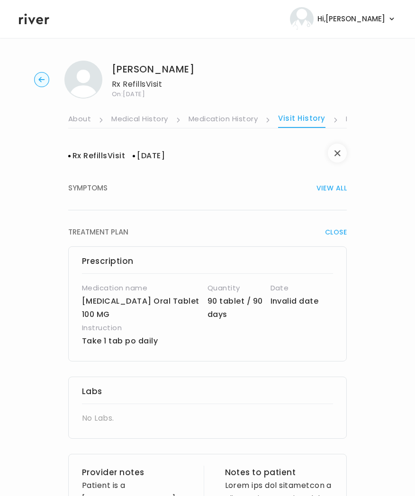
click at [336, 155] on icon "button" at bounding box center [337, 153] width 6 height 6
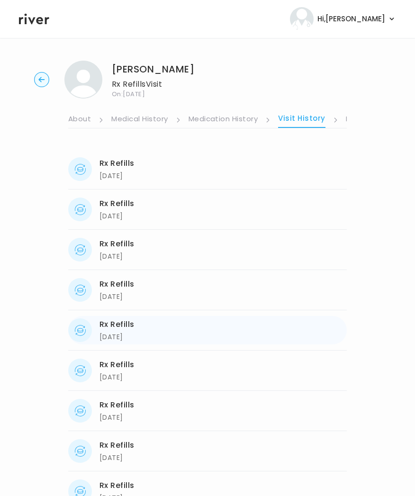
click at [118, 324] on div "Rx Refills" at bounding box center [116, 324] width 35 height 13
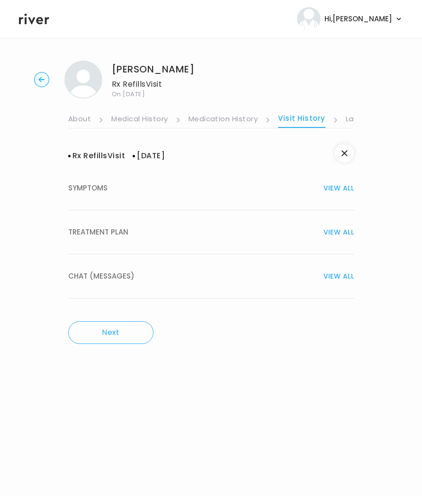
click at [154, 222] on button "TREATMENT PLAN VIEW ALL" at bounding box center [211, 232] width 286 height 44
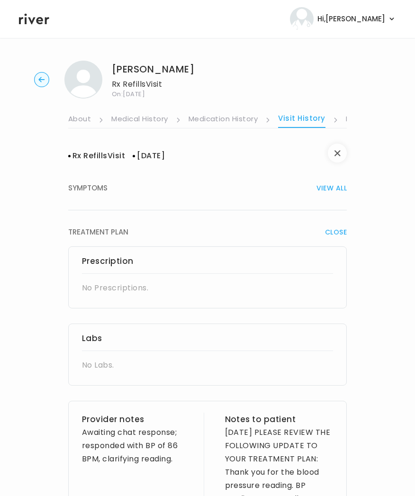
click at [338, 154] on icon "button" at bounding box center [337, 153] width 6 height 6
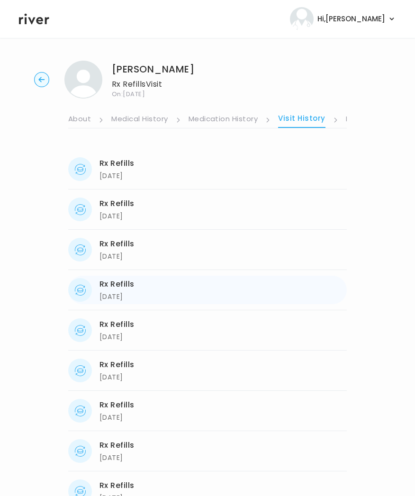
click at [147, 295] on div "Rx Refills 06/06/2025 06/06/2025" at bounding box center [207, 290] width 278 height 28
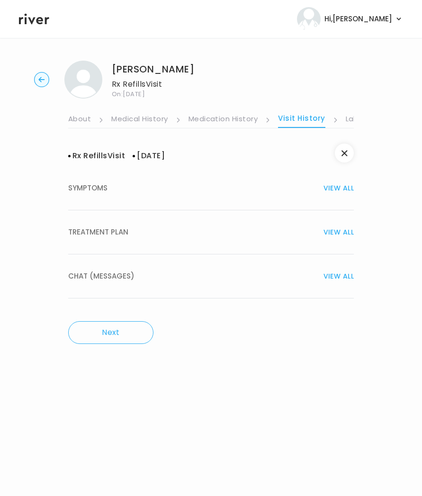
click at [124, 229] on span "TREATMENT PLAN" at bounding box center [98, 231] width 60 height 13
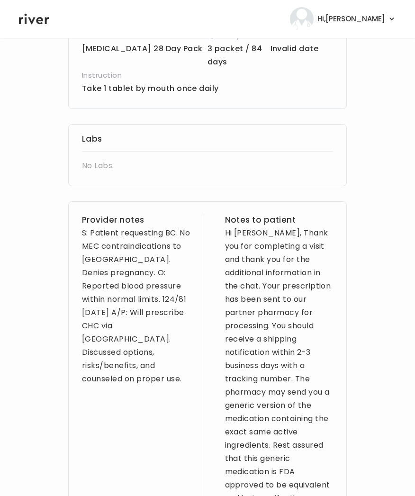
scroll to position [253, 0]
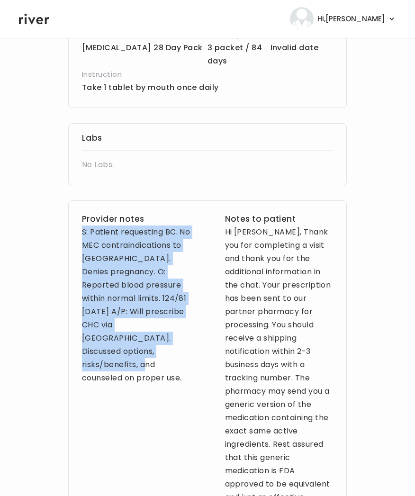
drag, startPoint x: 82, startPoint y: 234, endPoint x: 152, endPoint y: 357, distance: 141.2
click at [168, 366] on div "Provider notes S: Patient requesting BC. No MEC contraindications to CHC. Denie…" at bounding box center [136, 371] width 108 height 318
copy div "S: Patient requesting BC. No MEC contraindications to CHC. Denies pregnancy. O:…"
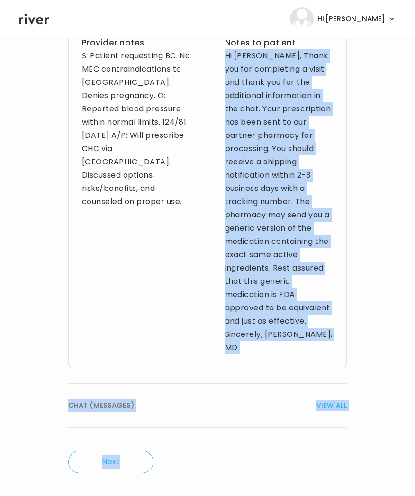
scroll to position [431, 0]
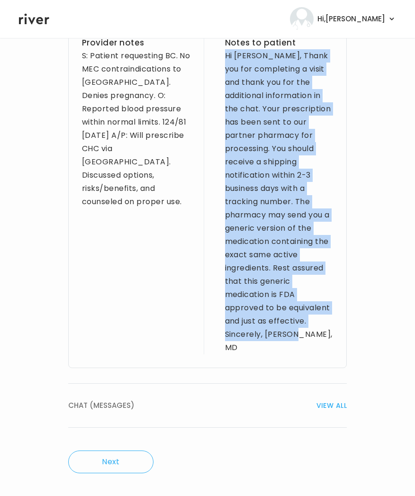
drag, startPoint x: 224, startPoint y: 233, endPoint x: 325, endPoint y: 352, distance: 155.6
click at [325, 352] on div "Hi Diana, Thank you for completing a visit and thank you for the additional inf…" at bounding box center [279, 201] width 108 height 305
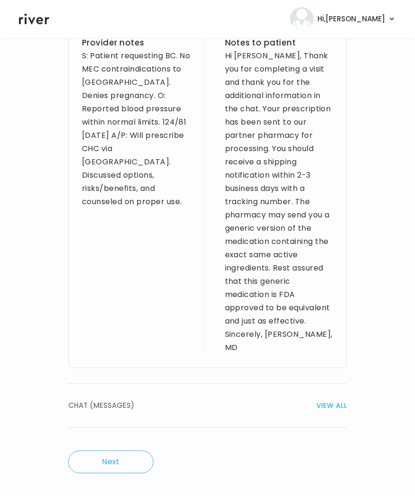
drag, startPoint x: 273, startPoint y: 291, endPoint x: 263, endPoint y: 313, distance: 24.2
click at [273, 293] on div "Hi Diana, Thank you for completing a visit and thank you for the additional inf…" at bounding box center [279, 201] width 108 height 305
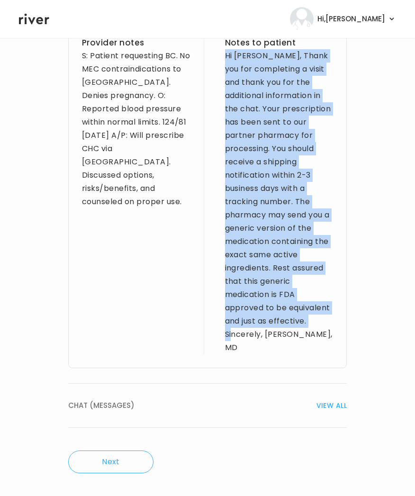
drag, startPoint x: 264, startPoint y: 337, endPoint x: 224, endPoint y: 60, distance: 279.3
click at [225, 60] on div "Hi Diana, Thank you for completing a visit and thank you for the additional inf…" at bounding box center [279, 201] width 108 height 305
copy div "Hi Diana, Thank you for completing a visit and thank you for the additional inf…"
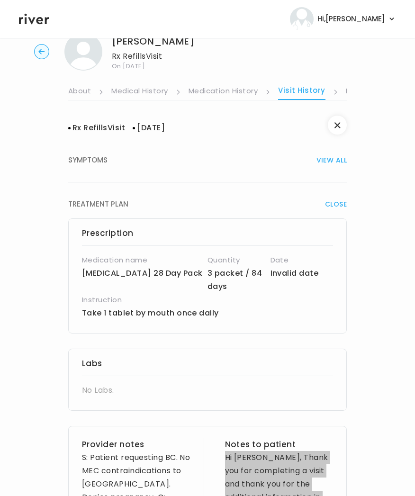
scroll to position [0, 0]
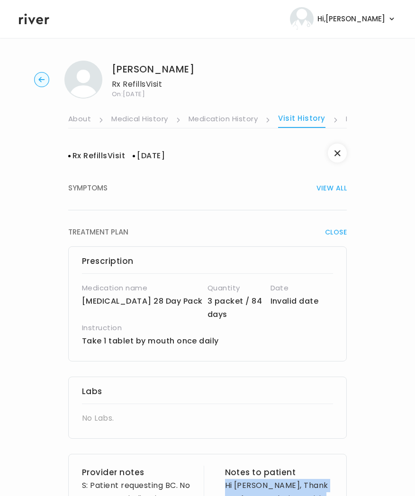
click at [305, 113] on link "Visit History" at bounding box center [301, 120] width 47 height 16
click at [262, 116] on link "Chat" at bounding box center [263, 119] width 19 height 15
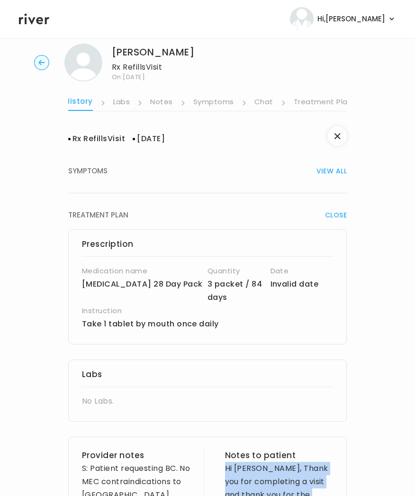
scroll to position [31, 0]
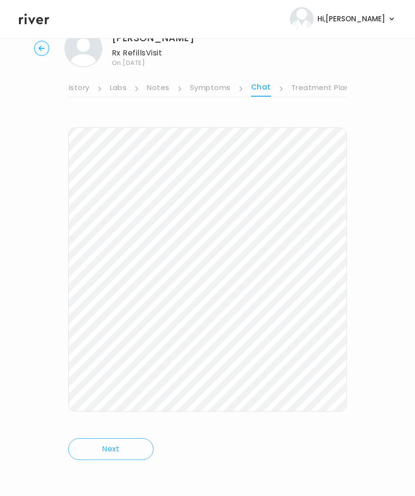
click at [164, 91] on link "Notes" at bounding box center [158, 88] width 22 height 15
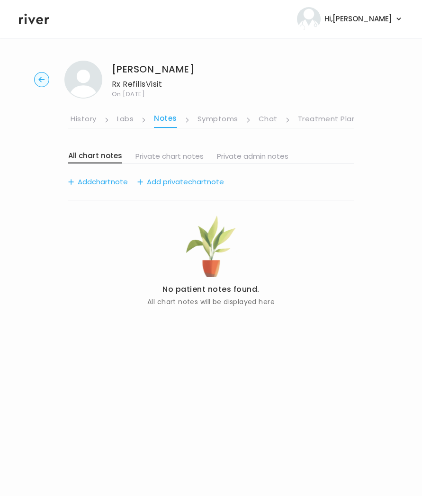
click at [91, 123] on link "Visit History" at bounding box center [75, 119] width 44 height 15
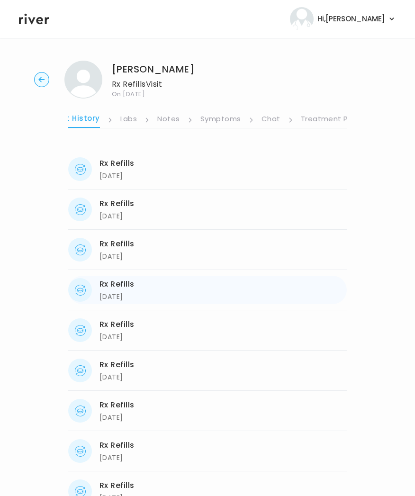
click at [126, 298] on div "[DATE]" at bounding box center [116, 296] width 35 height 11
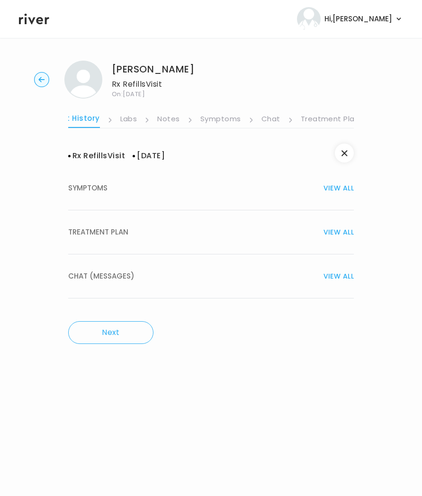
click at [110, 233] on span "TREATMENT PLAN" at bounding box center [98, 231] width 60 height 13
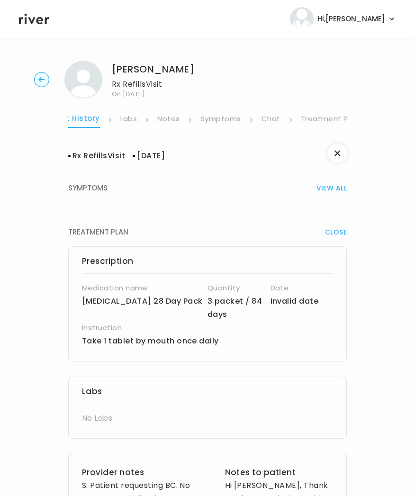
click at [80, 301] on div "Prescription Medication name Isibloom 28 Day Pack Quantity 3 packet / 84 days D…" at bounding box center [207, 303] width 278 height 115
drag, startPoint x: 80, startPoint y: 301, endPoint x: 140, endPoint y: 304, distance: 59.3
click at [164, 302] on div "Prescription Medication name Isibloom 28 Day Pack Quantity 3 packet / 84 days D…" at bounding box center [207, 303] width 278 height 115
copy p "[MEDICAL_DATA] 28 Day Pack"
click at [223, 341] on p "Take 1 tablet by mouth once daily" at bounding box center [186, 340] width 209 height 13
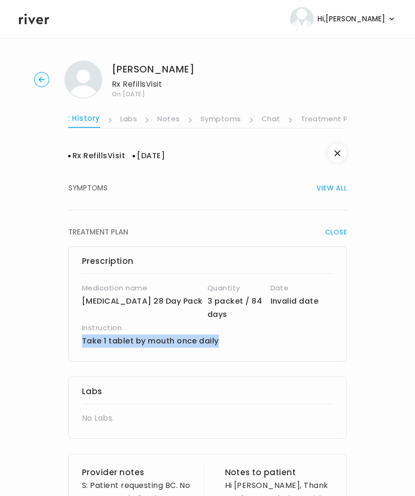
drag, startPoint x: 222, startPoint y: 340, endPoint x: 71, endPoint y: 339, distance: 150.6
click at [71, 339] on div "Prescription Medication name Isibloom 28 Day Pack Quantity 3 packet / 84 days D…" at bounding box center [207, 303] width 278 height 115
copy p "Take 1 tablet by mouth once daily"
click at [218, 118] on link "Symptoms" at bounding box center [220, 119] width 41 height 15
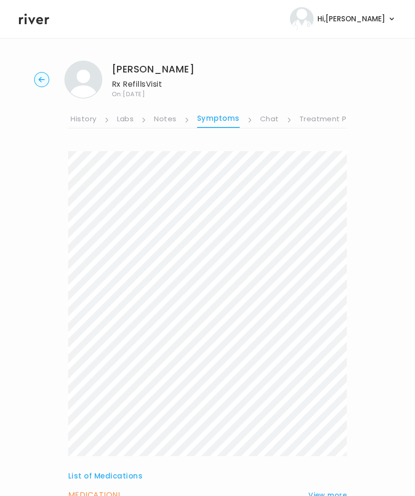
drag, startPoint x: 335, startPoint y: 117, endPoint x: 338, endPoint y: 122, distance: 5.1
click at [335, 117] on link "Treatment Plan" at bounding box center [328, 119] width 59 height 15
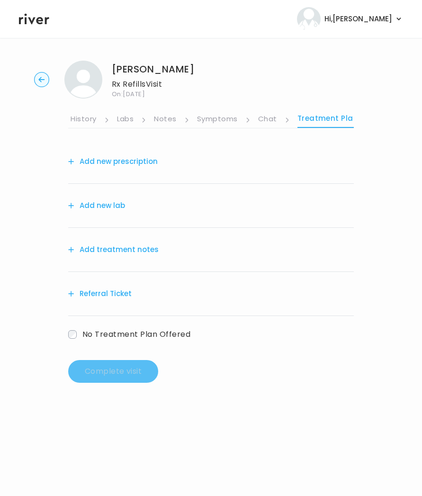
click at [214, 115] on link "Symptoms" at bounding box center [217, 119] width 41 height 15
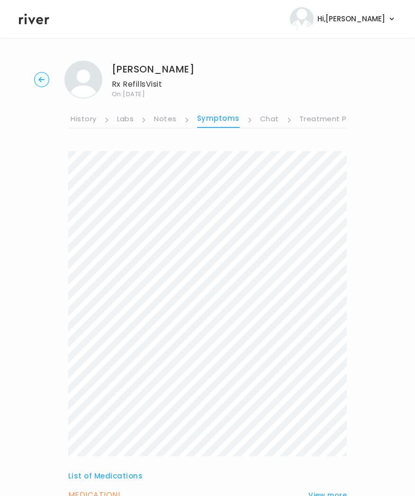
click at [165, 118] on link "Notes" at bounding box center [165, 119] width 22 height 15
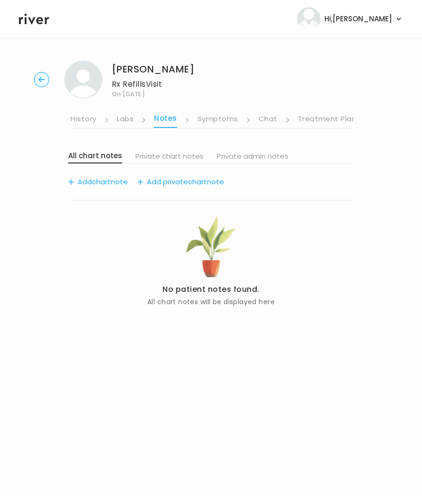
click at [127, 120] on link "Labs" at bounding box center [125, 119] width 17 height 15
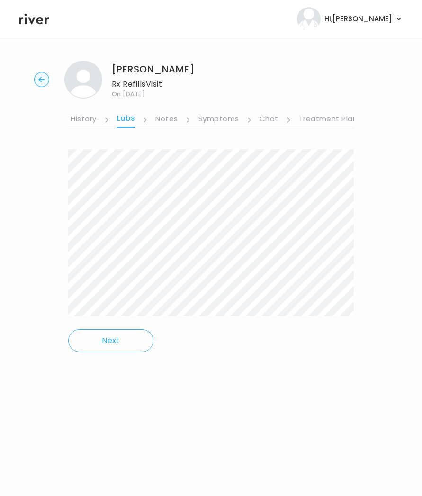
click at [68, 116] on link "Visit History" at bounding box center [75, 119] width 44 height 15
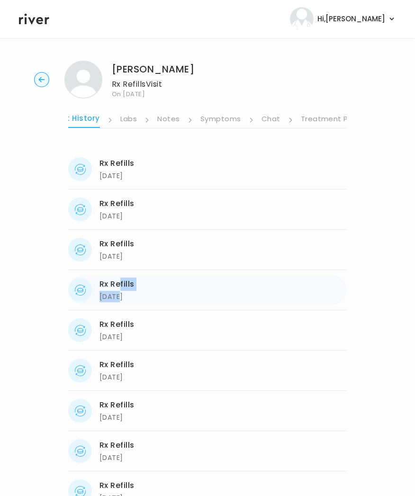
click at [120, 291] on div "Rx Refills 06/06/2025" at bounding box center [116, 289] width 35 height 25
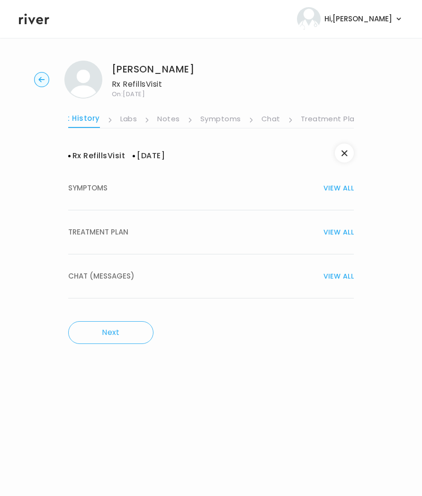
click at [99, 227] on span "TREATMENT PLAN" at bounding box center [98, 231] width 60 height 13
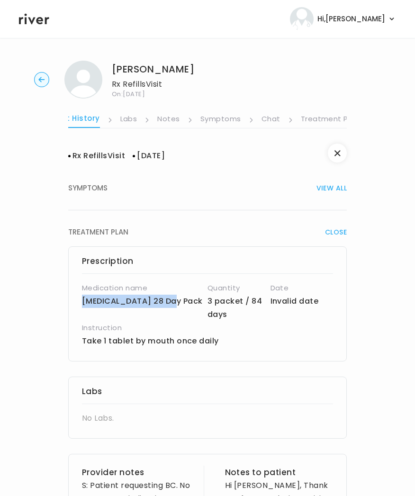
drag, startPoint x: 79, startPoint y: 301, endPoint x: 174, endPoint y: 298, distance: 95.7
click at [174, 298] on div "Prescription Medication name Isibloom 28 Day Pack Quantity 3 packet / 84 days D…" at bounding box center [207, 303] width 278 height 115
copy p "[MEDICAL_DATA] 28 Day Pack"
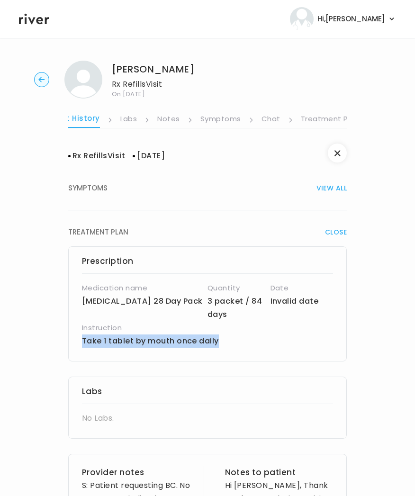
drag, startPoint x: 236, startPoint y: 339, endPoint x: 79, endPoint y: 340, distance: 157.7
click at [77, 342] on div "Prescription Medication name Isibloom 28 Day Pack Quantity 3 packet / 84 days D…" at bounding box center [207, 303] width 278 height 115
copy p "Take 1 tablet by mouth once daily"
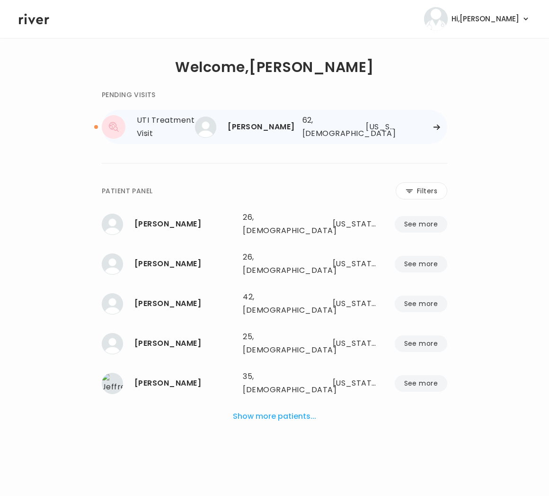
click at [307, 129] on div "62, [DEMOGRAPHIC_DATA]" at bounding box center [324, 127] width 43 height 27
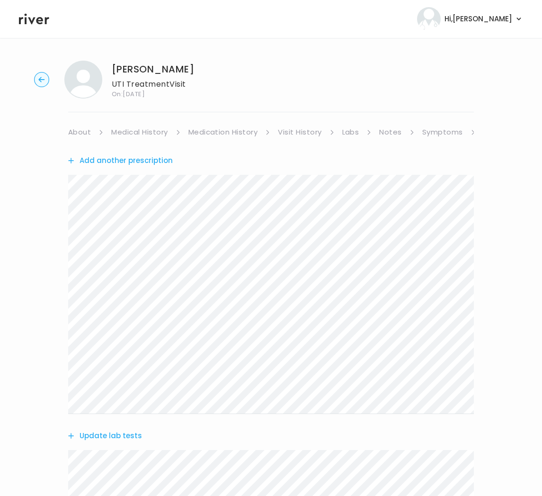
click at [40, 83] on circle "button" at bounding box center [42, 79] width 15 height 15
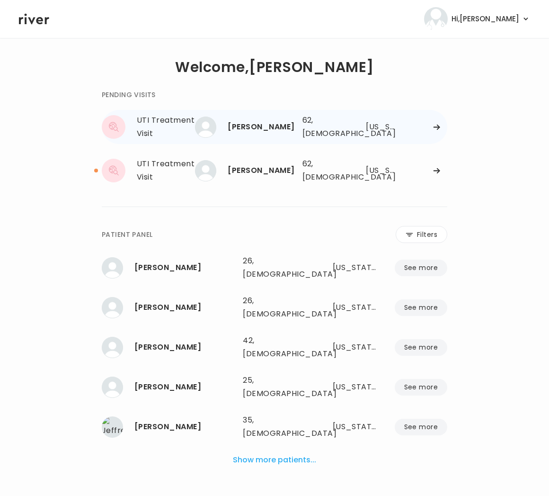
click at [319, 133] on div "Karen Cooper 62, Female See more 62, Female South Dakota" at bounding box center [324, 127] width 247 height 30
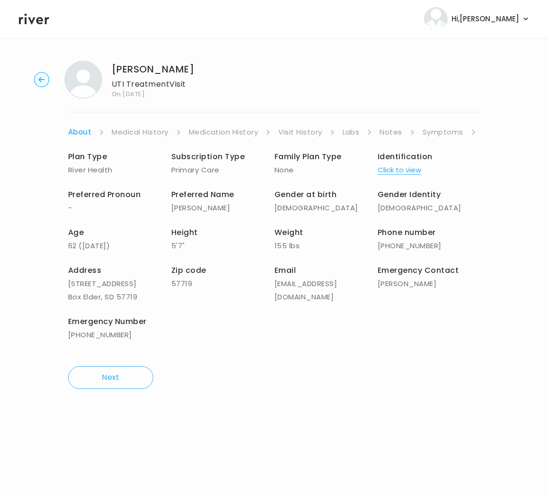
click at [467, 133] on li "Symptoms" at bounding box center [450, 131] width 54 height 13
click at [450, 133] on link "Symptoms" at bounding box center [443, 131] width 41 height 13
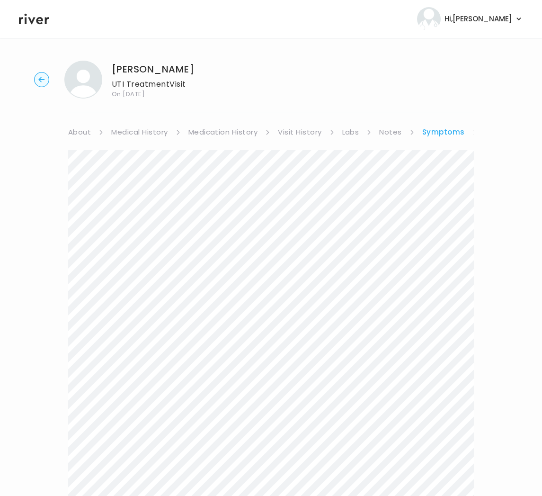
click at [104, 132] on icon at bounding box center [100, 132] width 5 height 5
click at [450, 133] on link "Treatment Plan" at bounding box center [449, 131] width 59 height 13
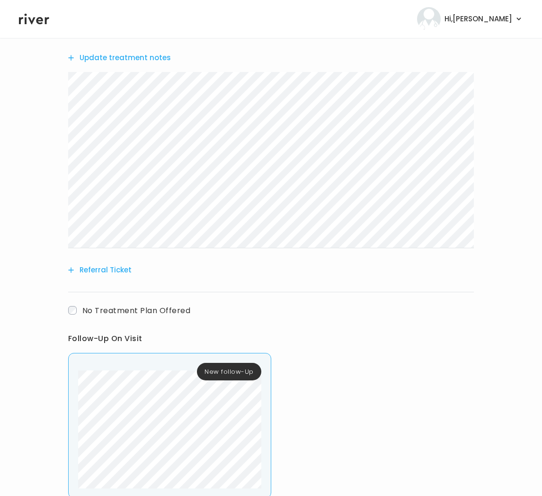
scroll to position [549, 0]
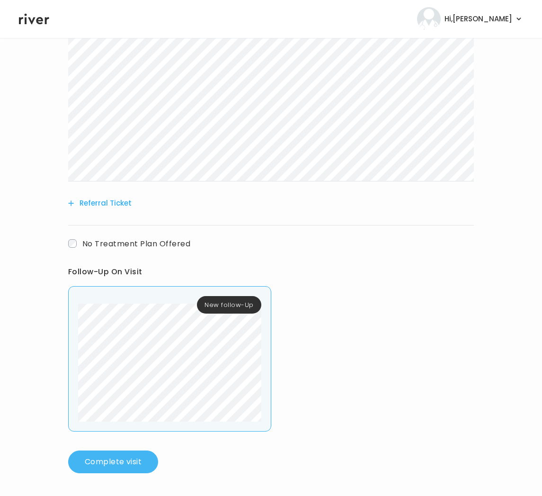
click at [99, 451] on button "Complete visit" at bounding box center [113, 461] width 90 height 23
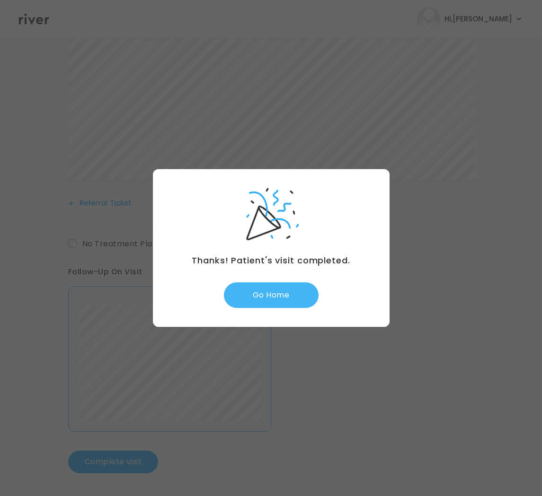
click at [258, 297] on button "Go Home" at bounding box center [271, 295] width 95 height 26
